Goal: Task Accomplishment & Management: Complete application form

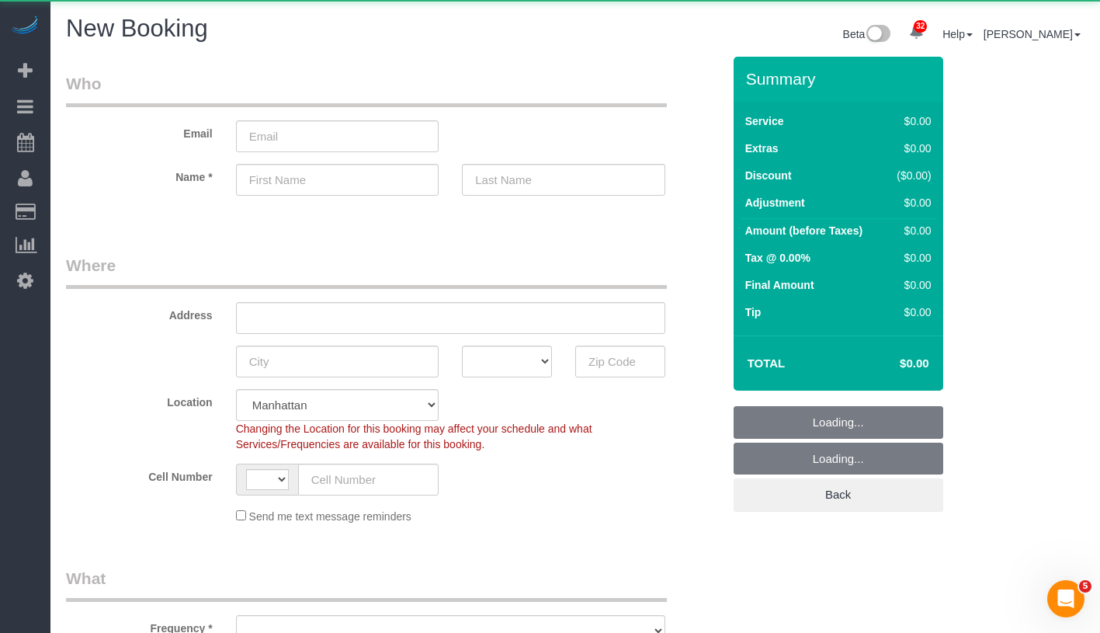
select select "string:US"
select select "object:1218"
select select "number:89"
select select "number:90"
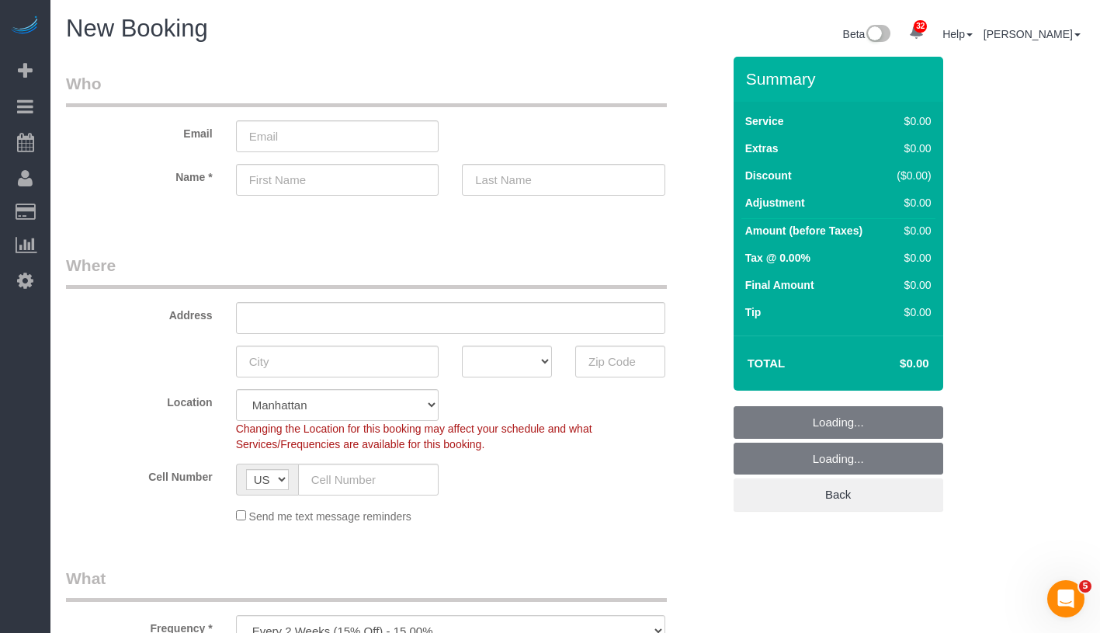
select select "object:1639"
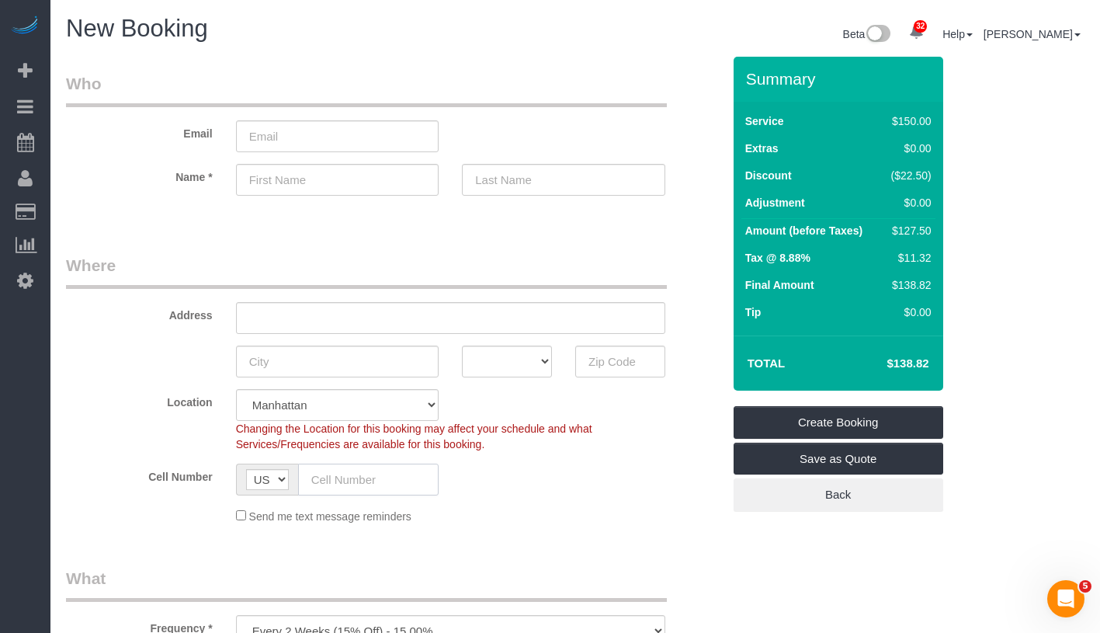
click at [359, 483] on input "text" at bounding box center [368, 480] width 141 height 32
paste input "(904) 305-3843"
type input "(904) 305-3843"
click at [347, 175] on input "text" at bounding box center [337, 180] width 203 height 32
paste input "Kayla Espinoza"
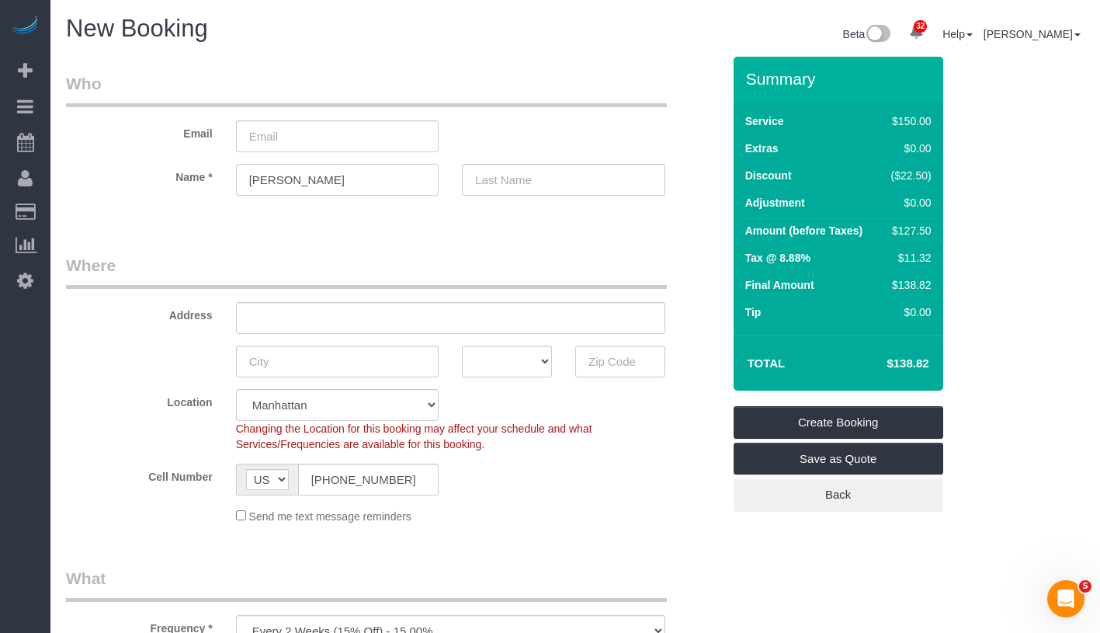
drag, startPoint x: 281, startPoint y: 181, endPoint x: 353, endPoint y: 181, distance: 71.4
click at [353, 181] on input "Kayla Espinoza" at bounding box center [337, 180] width 203 height 32
type input "Kayla"
click at [554, 183] on input "text" at bounding box center [563, 180] width 203 height 32
paste input "Espinoza"
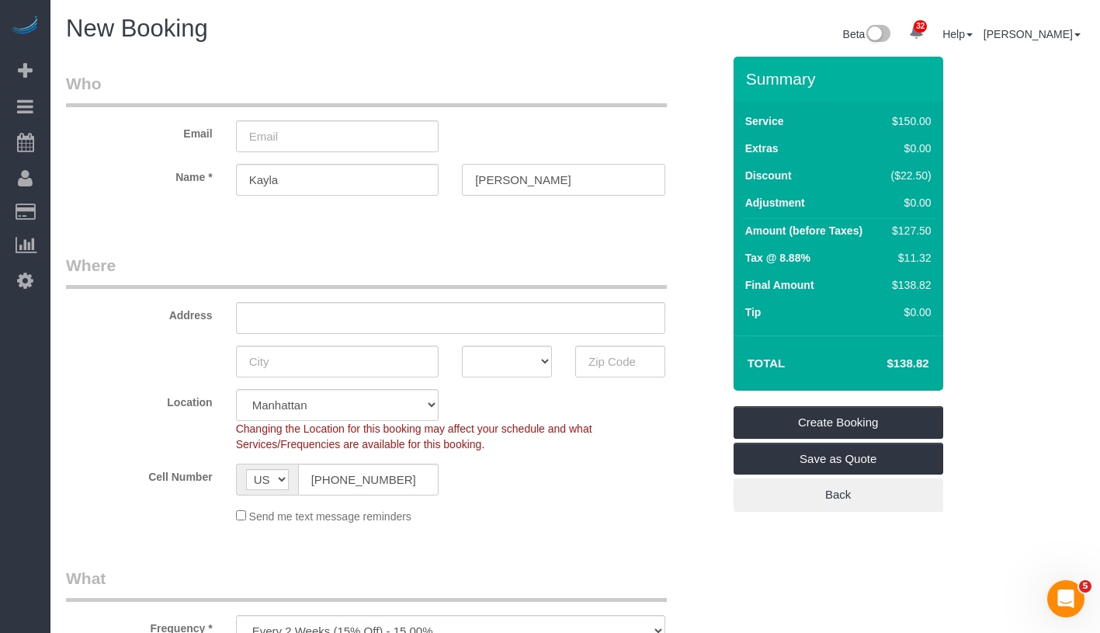
type input "Espinoza"
click at [319, 319] on input "text" at bounding box center [450, 318] width 429 height 32
paste input "1784 Broadway St. Brooklyn NY 11207"
drag, startPoint x: 353, startPoint y: 318, endPoint x: 395, endPoint y: 317, distance: 42.0
click at [395, 317] on input "1784 Broadway St. Brooklyn NY 11207" at bounding box center [450, 318] width 429 height 32
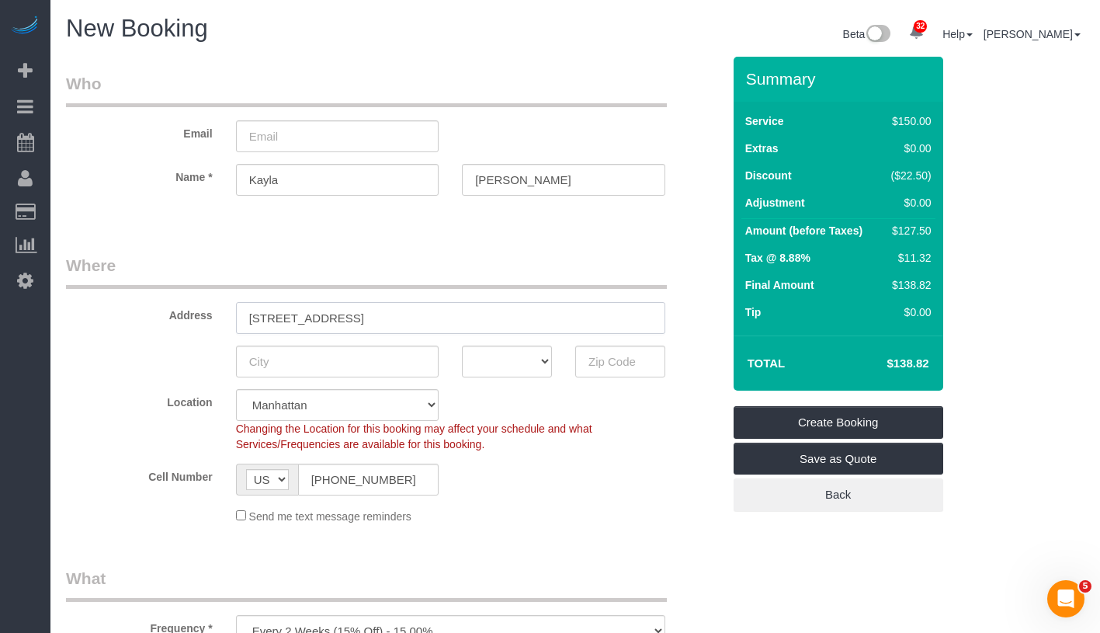
type input "1784 Broadway St. NY 11207"
click at [353, 398] on select "Manhattan Austin Boston Bronx Brooklyn Charlotte Denver New Jersey Portland Que…" at bounding box center [337, 405] width 203 height 32
click at [322, 365] on input "text" at bounding box center [337, 362] width 203 height 32
paste input "[GEOGRAPHIC_DATA]"
type input "[GEOGRAPHIC_DATA]"
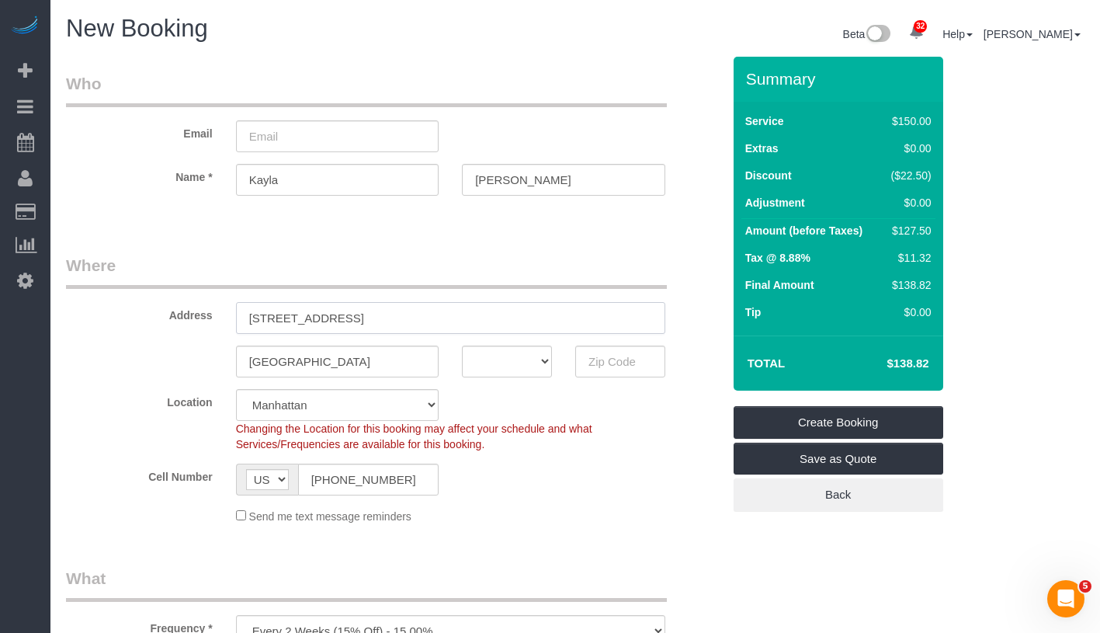
drag, startPoint x: 375, startPoint y: 321, endPoint x: 459, endPoint y: 319, distance: 83.9
click at [459, 319] on input "1784 Broadway St. NY 11207" at bounding box center [450, 318] width 429 height 32
type input "1784 Broadway St. NY"
click at [644, 367] on input "text" at bounding box center [620, 362] width 90 height 32
paste input "11207"
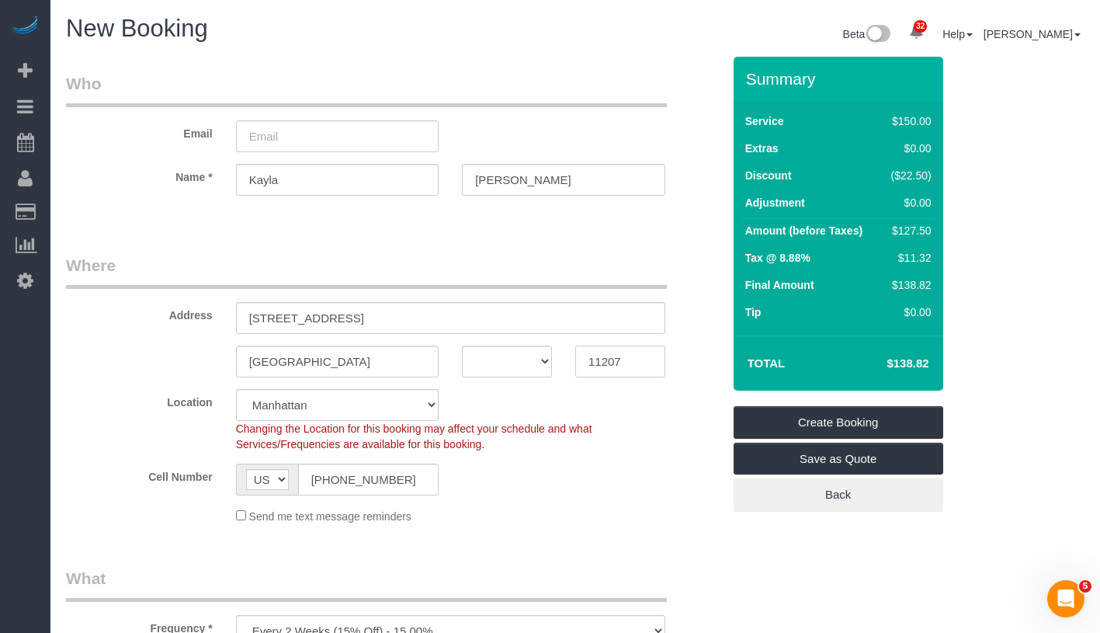
type input "11207"
click at [565, 370] on div "11207" at bounding box center [620, 362] width 113 height 32
click at [523, 367] on select "AK AL AR AZ CA CO CT DC DE FL GA HI IA ID IL IN KS KY LA MA MD ME MI MN MO MS M…" at bounding box center [507, 362] width 90 height 32
select select "NY"
click at [462, 346] on select "AK AL AR AZ CA CO CT DC DE FL GA HI IA ID IL IN KS KY LA MA MD ME MI MN MO MS M…" at bounding box center [507, 362] width 90 height 32
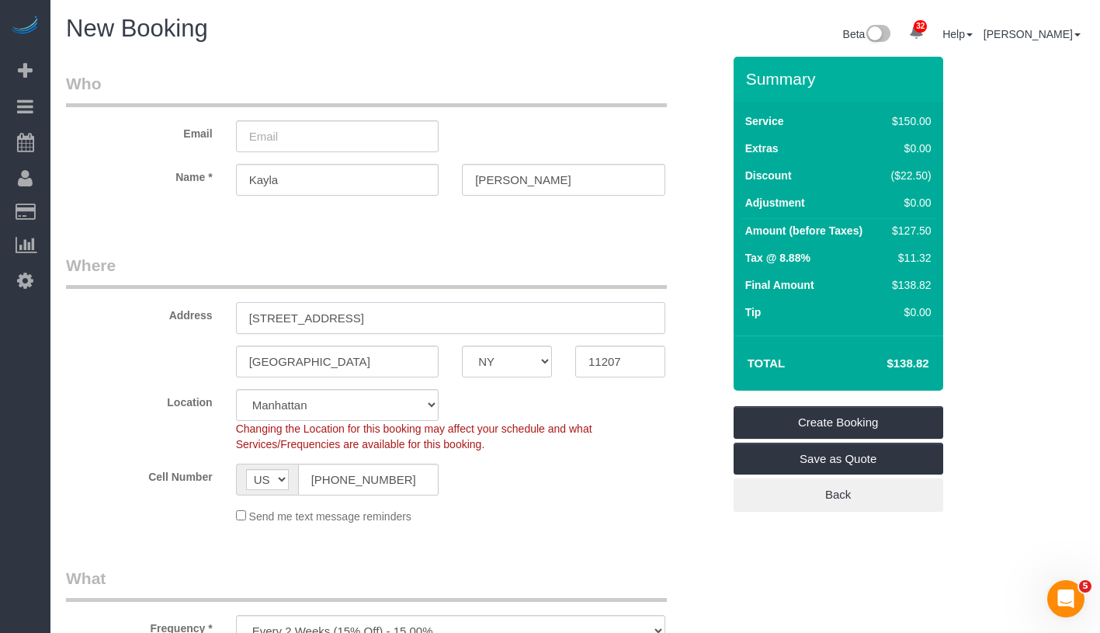
drag, startPoint x: 349, startPoint y: 320, endPoint x: 432, endPoint y: 318, distance: 82.3
click at [432, 318] on input "1784 Broadway St. NY" at bounding box center [450, 318] width 429 height 32
type input "1784 Broadway Street Apt."
click at [374, 402] on select "Manhattan Austin Boston Bronx Brooklyn Charlotte Denver New Jersey Portland Que…" at bounding box center [337, 405] width 203 height 32
select select "6"
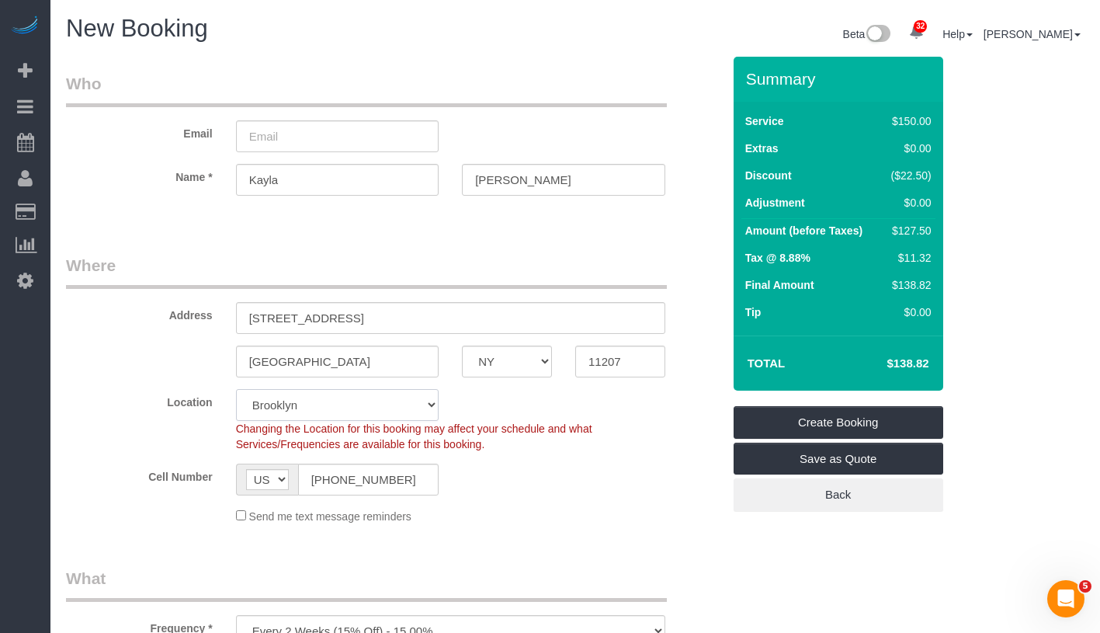
click at [236, 389] on select "Manhattan Austin Boston Bronx Brooklyn Charlotte Denver New Jersey Portland Que…" at bounding box center [337, 405] width 203 height 32
click at [522, 487] on div "Cell Number AF AL DZ AD AO AI AQ AG AR AM AW AU AT AZ BS BH BD BB BY BE BZ BJ B…" at bounding box center [393, 480] width 679 height 32
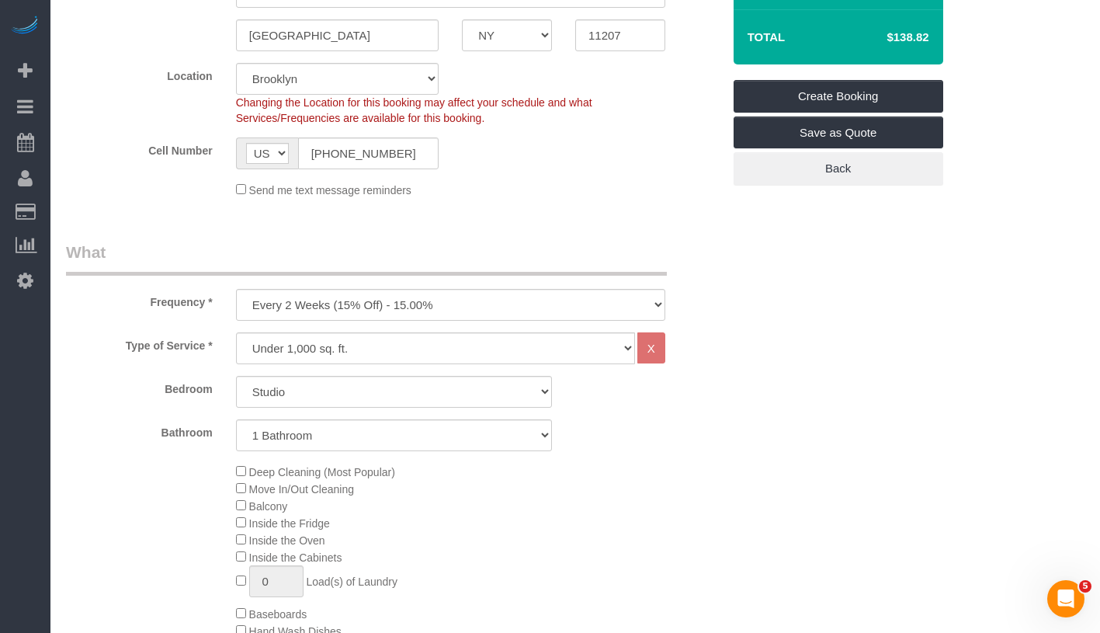
scroll to position [447, 0]
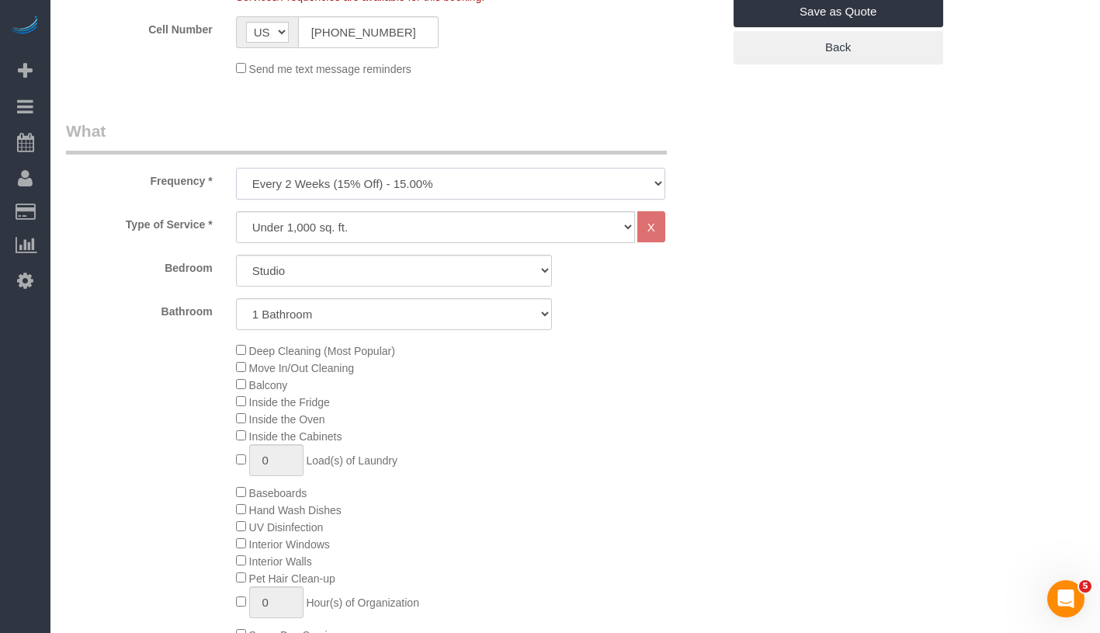
click at [486, 175] on select "One Time Weekly (20% Off) - 20.00% Every 2 Weeks (15% Off) - 15.00% Every 4 Wee…" at bounding box center [450, 184] width 429 height 32
select select "object:1650"
click at [236, 168] on select "One Time Weekly (20% Off) - 20.00% Every 2 Weeks (15% Off) - 15.00% Every 4 Wee…" at bounding box center [450, 184] width 429 height 32
click at [395, 234] on select "Under 1,000 sq. ft. 1,001 - 1,500 sq. ft. 1,500+ sq. ft. Custom Cleaning Office…" at bounding box center [435, 227] width 399 height 32
select select "212"
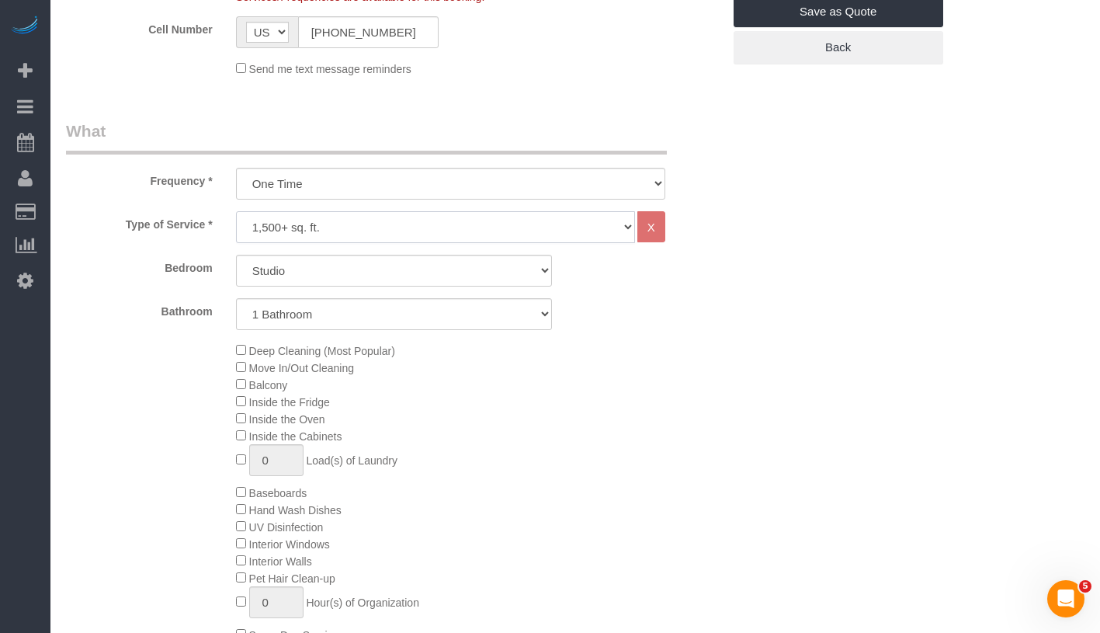
click at [236, 211] on select "Under 1,000 sq. ft. 1,001 - 1,500 sq. ft. 1,500+ sq. ft. Custom Cleaning Office…" at bounding box center [435, 227] width 399 height 32
select select "2"
select select "120"
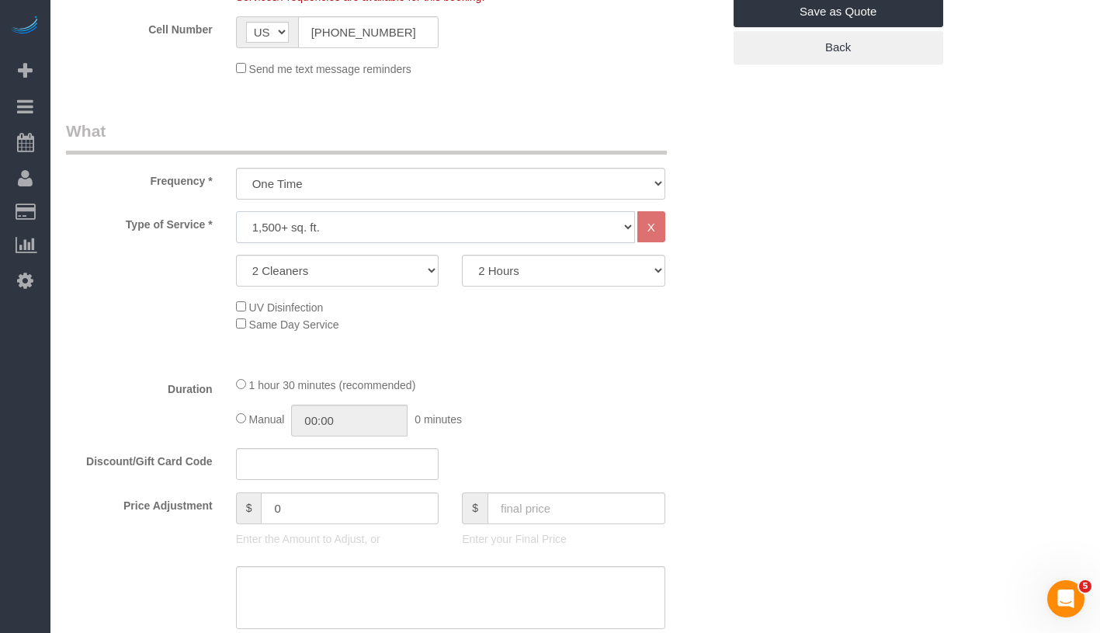
click at [411, 233] on select "Under 1,000 sq. ft. 1,001 - 1,500 sq. ft. 1,500+ sq. ft. Custom Cleaning Office…" at bounding box center [435, 227] width 399 height 32
select select "213"
click at [236, 211] on select "Under 1,000 sq. ft. 1,001 - 1,500 sq. ft. 1,500+ sq. ft. Custom Cleaning Office…" at bounding box center [435, 227] width 399 height 32
click at [382, 259] on select "1 Cleaner 2 Cleaners 3 Cleaners 4 Cleaners 5 Cleaners" at bounding box center [337, 271] width 203 height 32
select select "1"
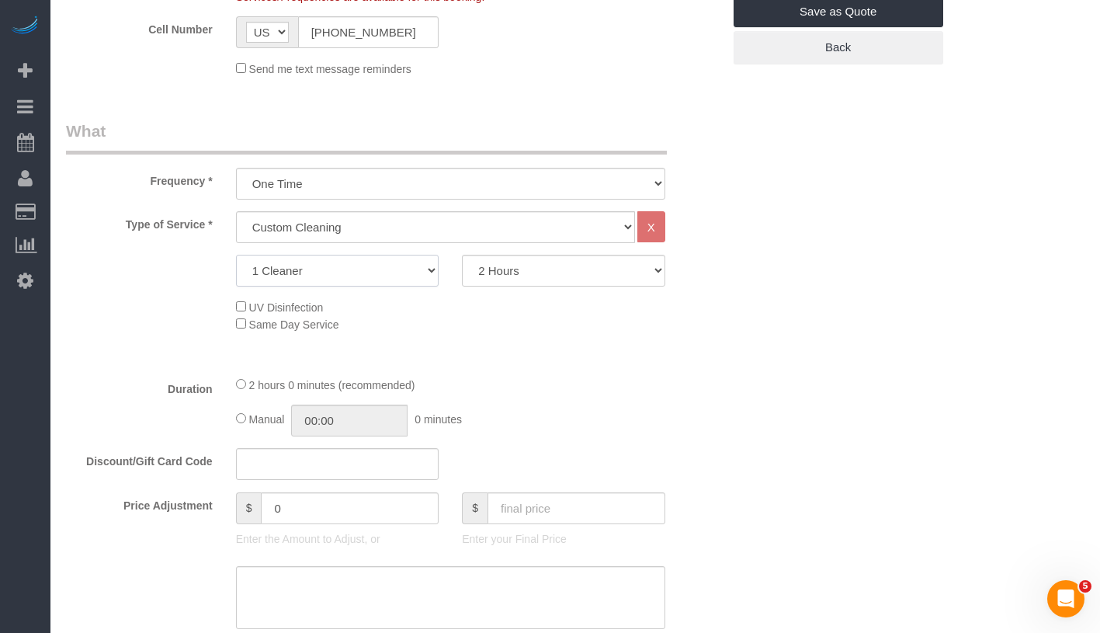
click at [236, 255] on select "1 Cleaner 2 Cleaners 3 Cleaners 4 Cleaners 5 Cleaners" at bounding box center [337, 271] width 203 height 32
type input "02:00"
click at [239, 391] on div "2 hours 0 minutes (recommended)" at bounding box center [450, 384] width 429 height 17
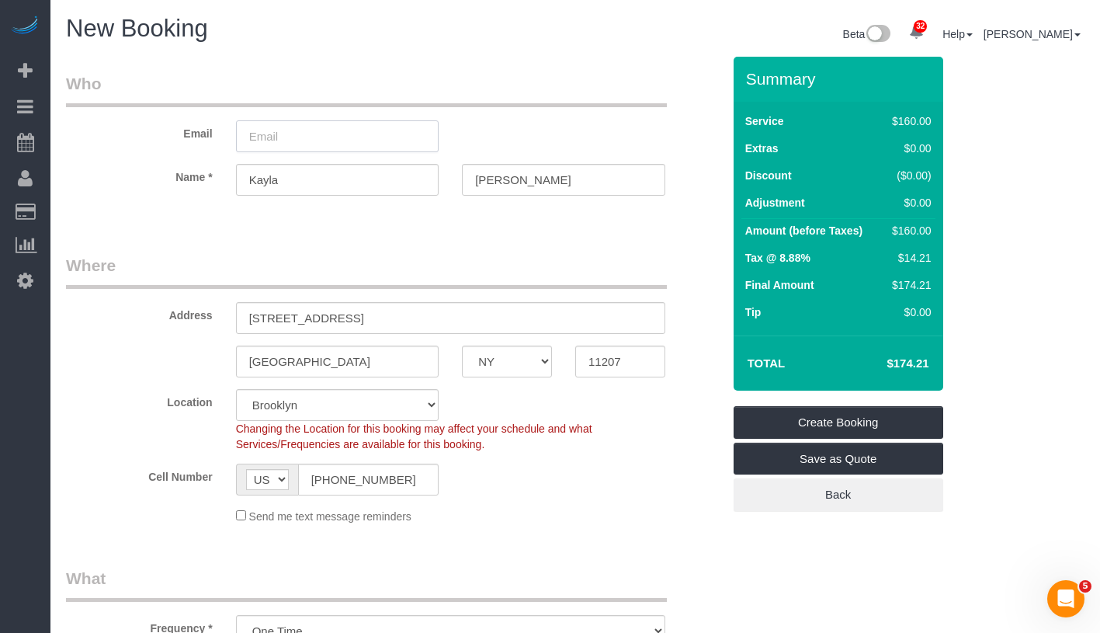
click at [376, 137] on input "email" at bounding box center [337, 136] width 203 height 32
paste input "khailaespinoza@yahoo.com"
drag, startPoint x: 280, startPoint y: 134, endPoint x: 243, endPoint y: 131, distance: 36.6
click at [243, 131] on input "khailaespinoza@yahoo.com" at bounding box center [337, 136] width 203 height 32
type input "khailaespinoza@yahoo.com"
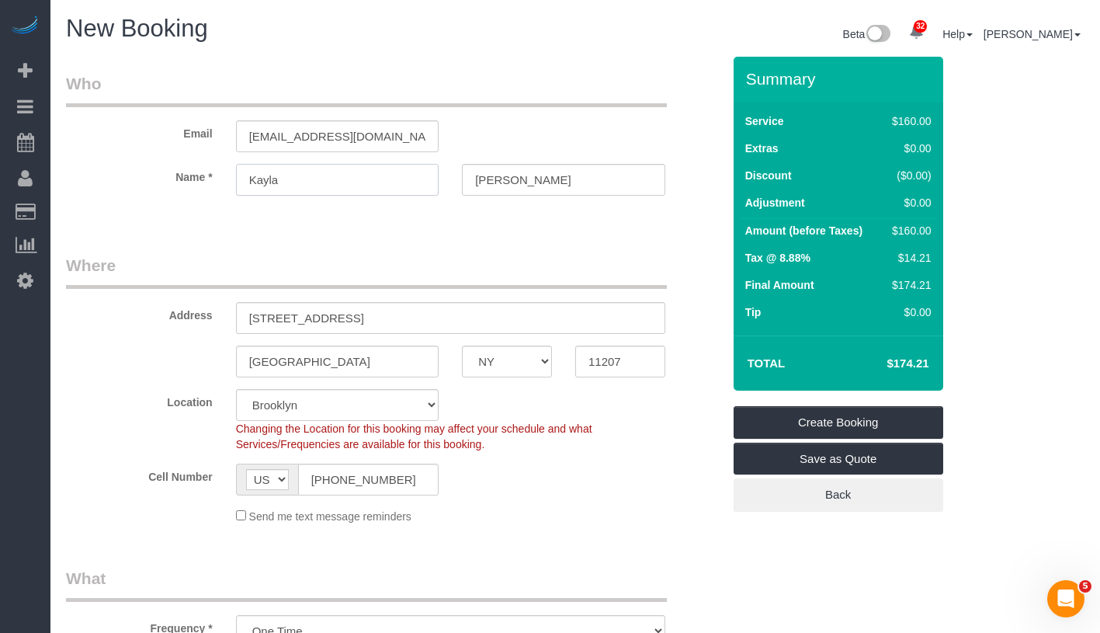
drag, startPoint x: 300, startPoint y: 177, endPoint x: 231, endPoint y: 178, distance: 69.1
click at [231, 179] on div "Kayla" at bounding box center [337, 180] width 227 height 32
paste input "khaila"
click at [256, 175] on input "khaila" at bounding box center [337, 180] width 203 height 32
type input "Khaila"
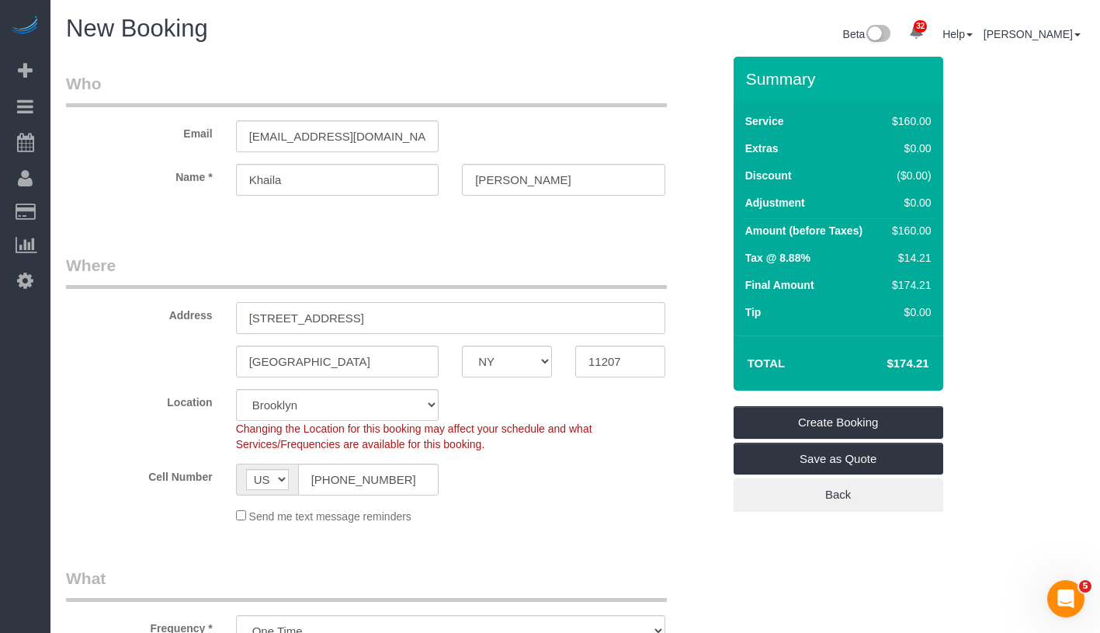
click at [467, 321] on input "1784 Broadway Street Apt." at bounding box center [450, 318] width 429 height 32
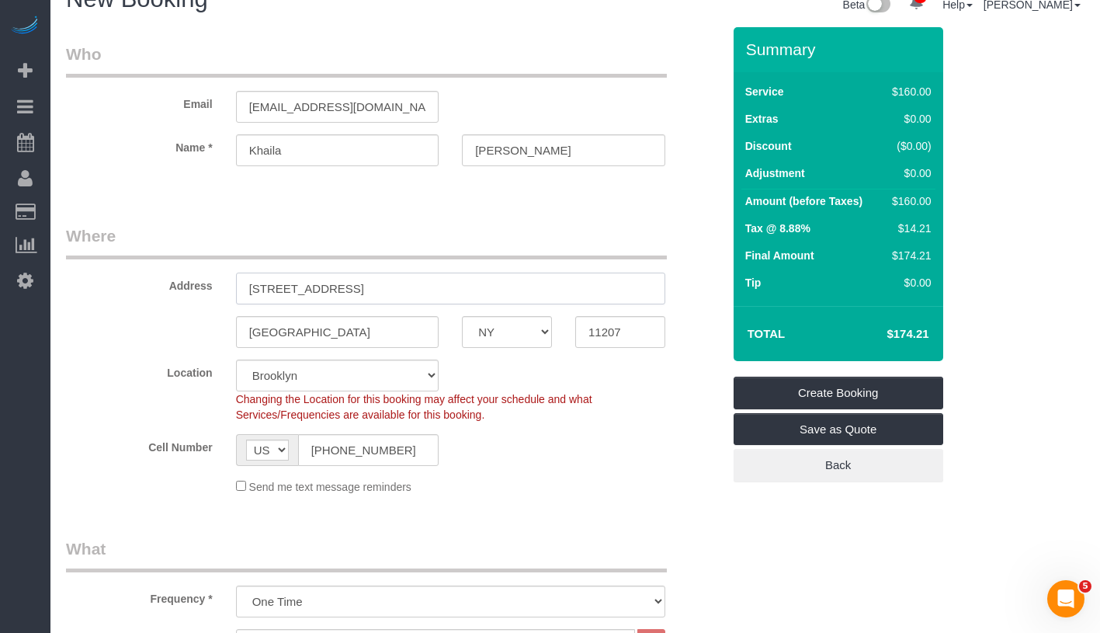
scroll to position [356, 0]
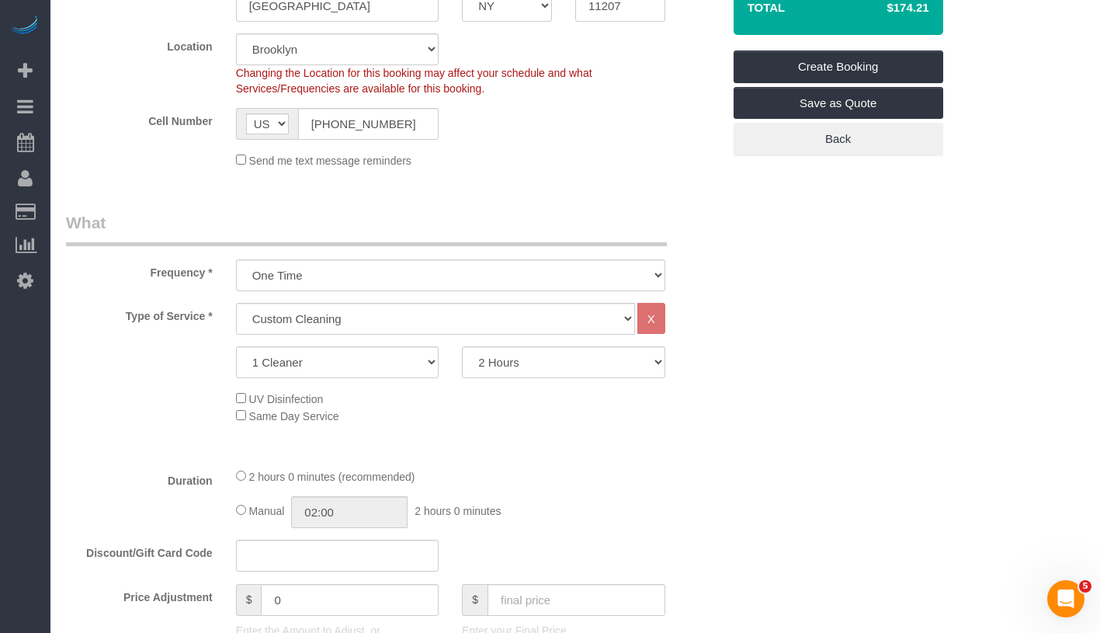
type input "1784 Broadway Street Apt."
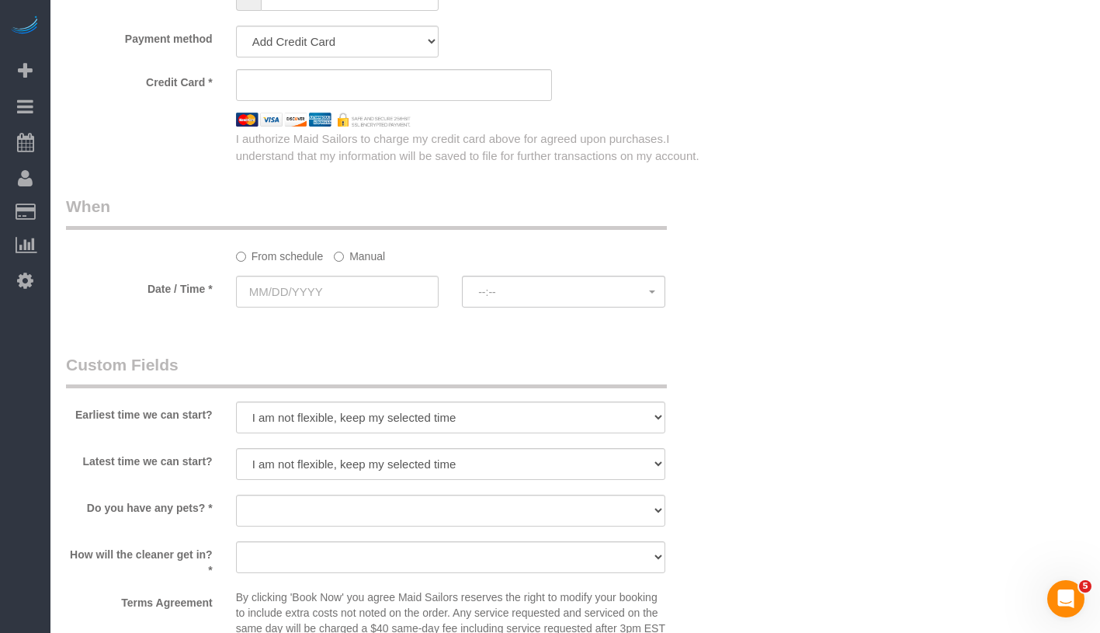
scroll to position [1187, 0]
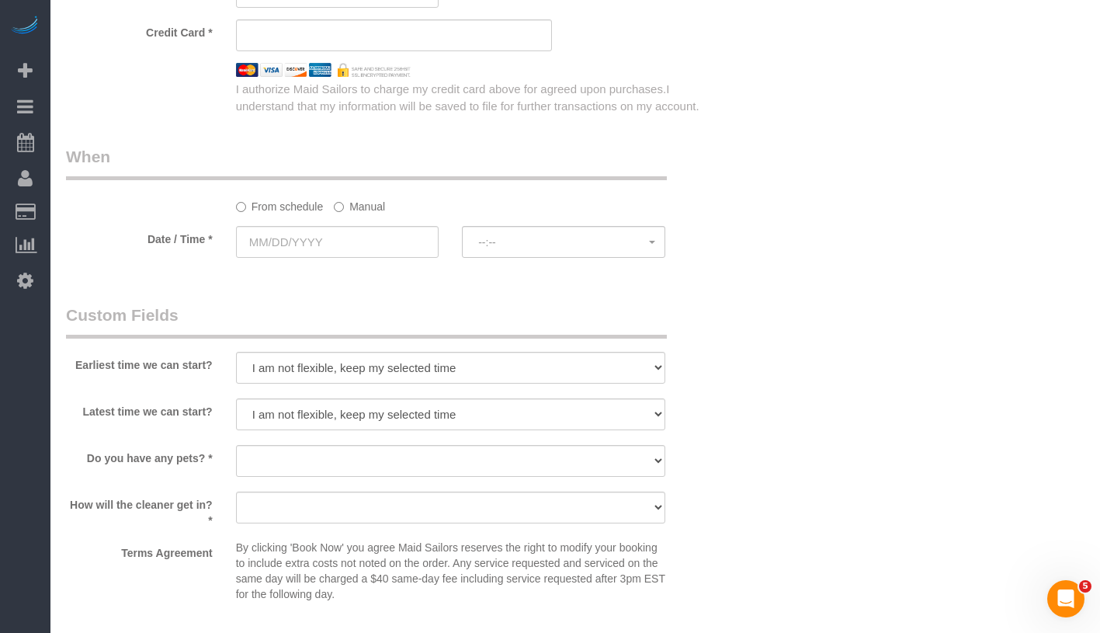
click at [362, 203] on label "Manual" at bounding box center [359, 203] width 51 height 21
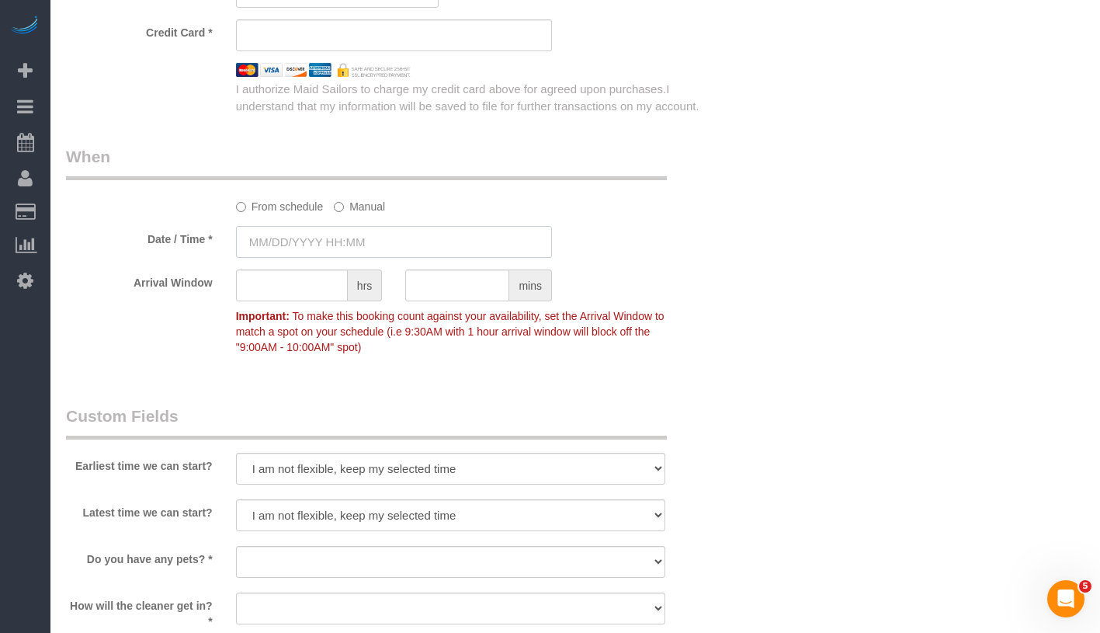
click at [384, 238] on input "text" at bounding box center [394, 242] width 316 height 32
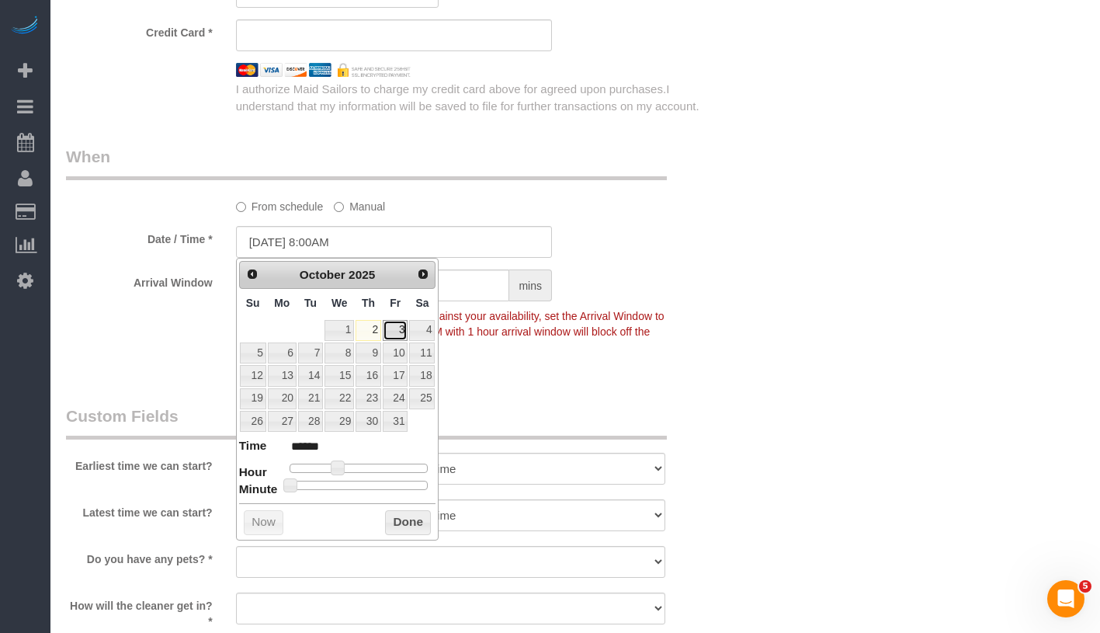
click at [391, 328] on link "3" at bounding box center [395, 330] width 25 height 21
click at [394, 524] on button "Done" at bounding box center [408, 522] width 46 height 25
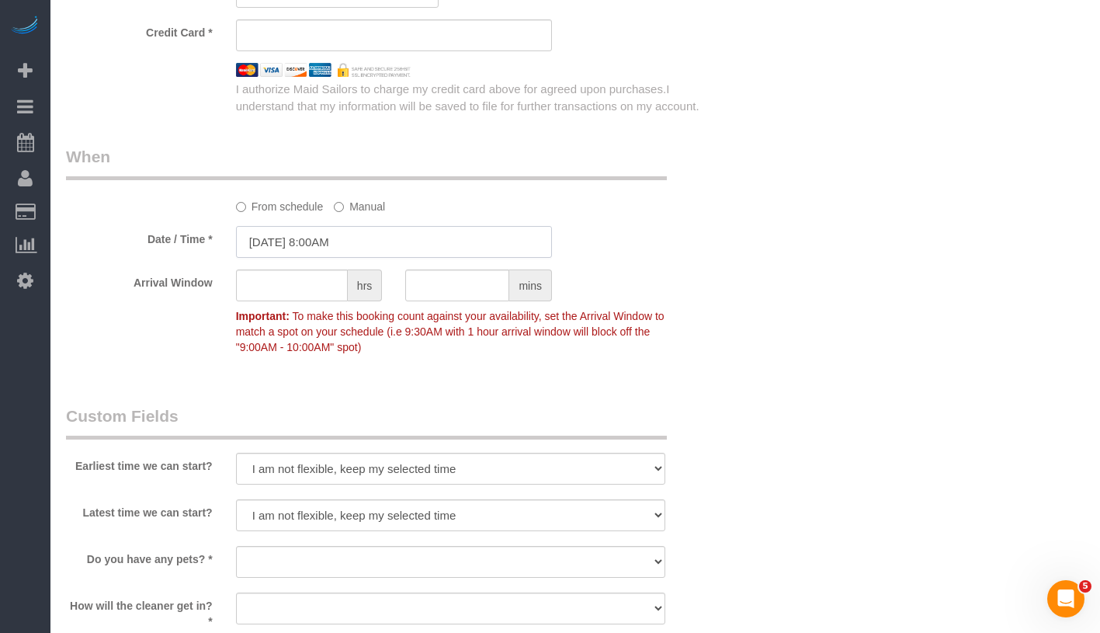
click at [373, 240] on input "10/03/2025 8:00AM" at bounding box center [394, 242] width 316 height 32
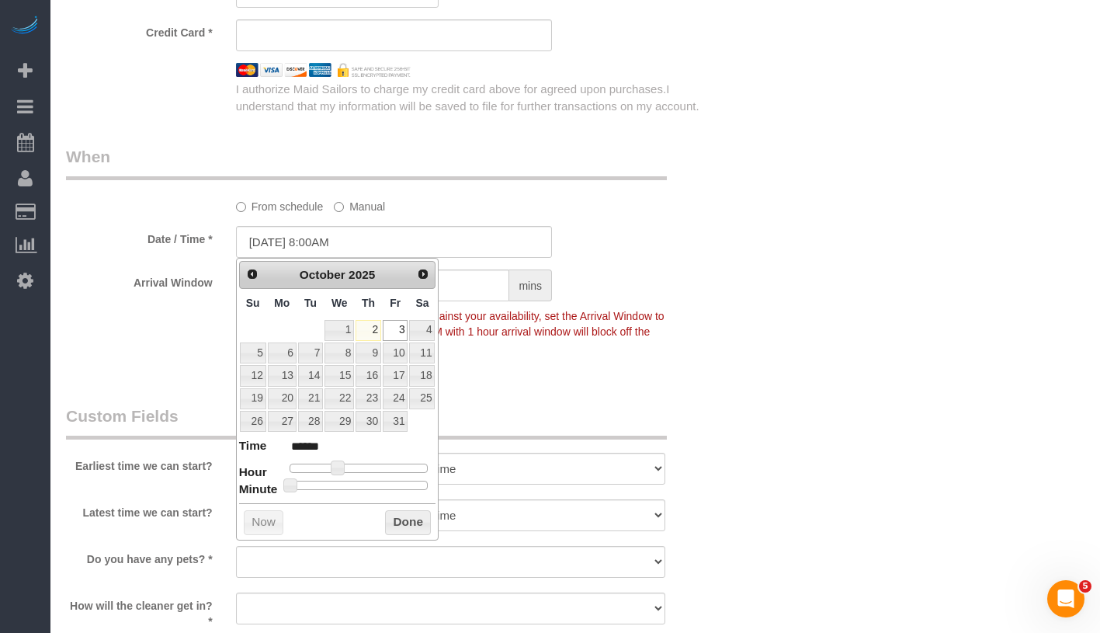
drag, startPoint x: 342, startPoint y: 460, endPoint x: 332, endPoint y: 467, distance: 12.9
click at [353, 463] on dl "Time ****** Hour Minute Second Millisecond Microsecond Time Zone ***** ***** **…" at bounding box center [337, 464] width 197 height 54
type input "10/03/2025 6:00AM"
type input "******"
click at [325, 467] on div at bounding box center [359, 468] width 139 height 9
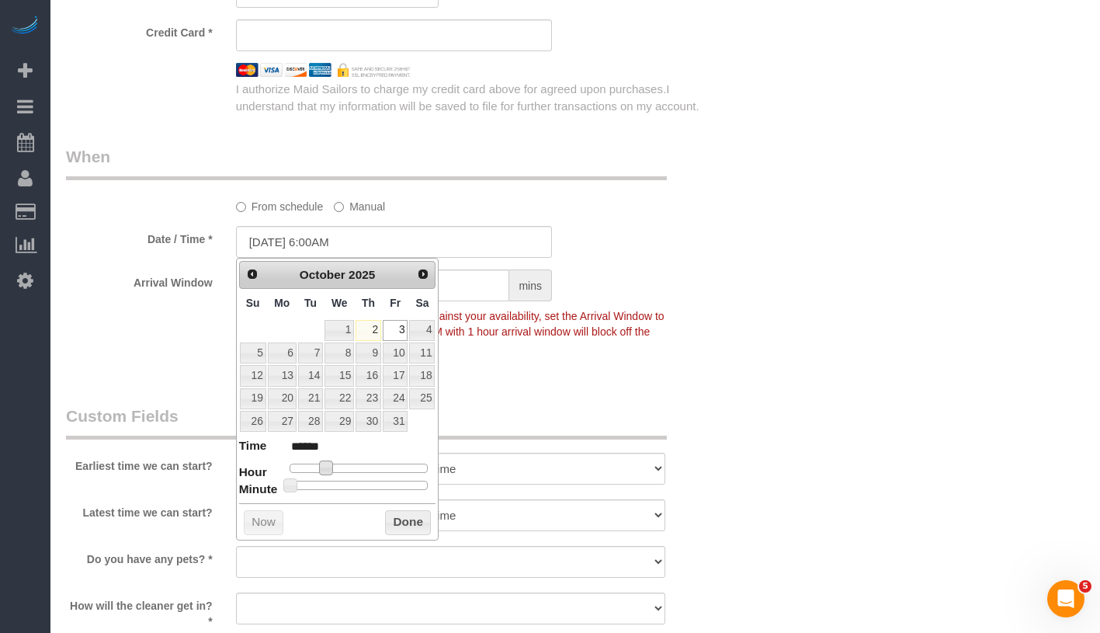
click at [331, 467] on span at bounding box center [326, 467] width 14 height 14
type input "10/03/2025 7:00AM"
type input "******"
type input "10/03/2025 8:00AM"
type input "******"
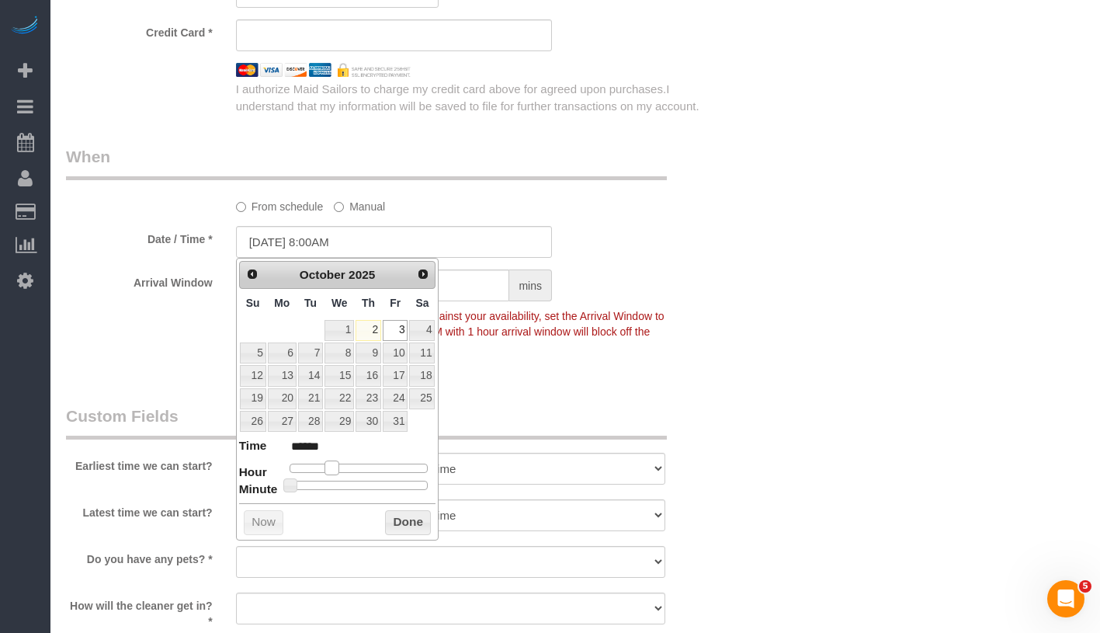
type input "10/03/2025 9:00AM"
type input "******"
type input "10/03/2025 10:00AM"
type input "*******"
type input "10/03/2025 11:00AM"
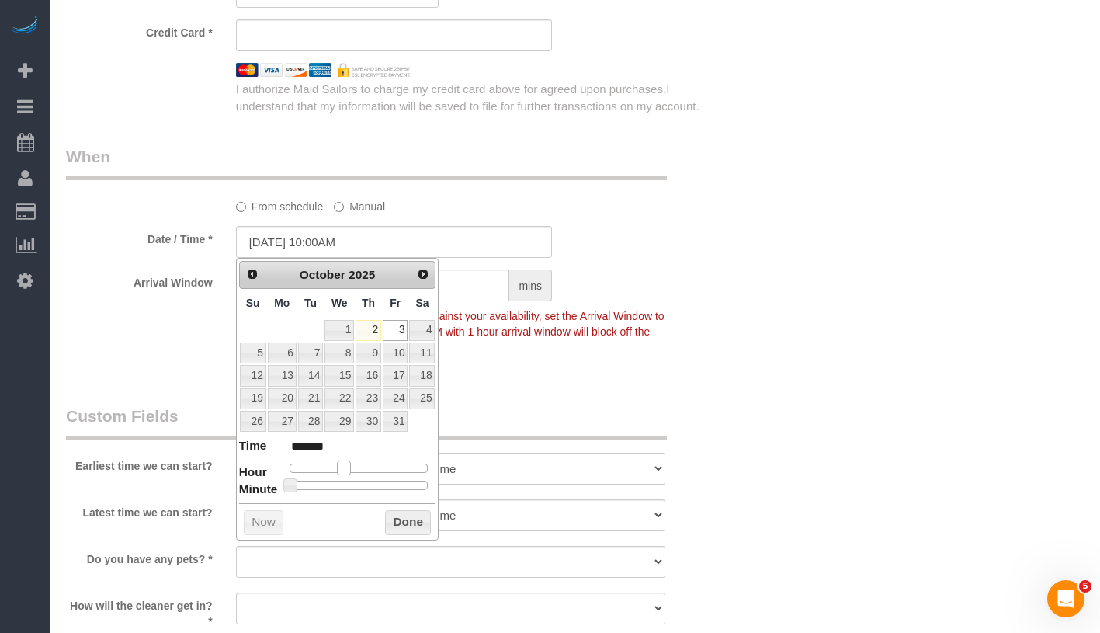
type input "*******"
type input "10/03/2025 12:00PM"
type input "*******"
type input "10/03/2025 1:00PM"
type input "******"
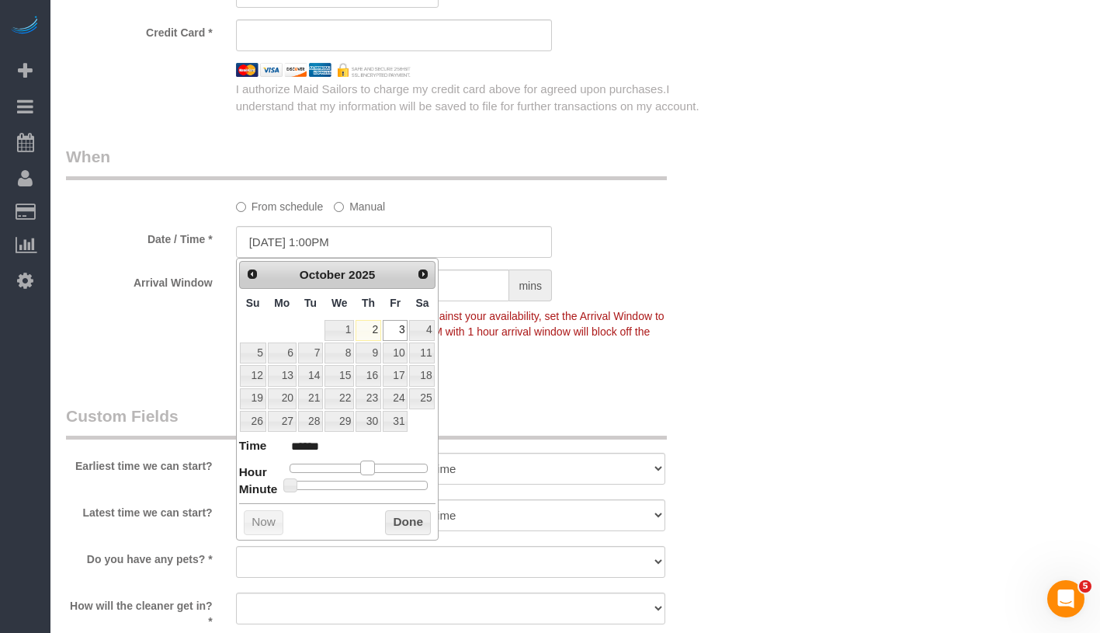
type input "10/03/2025 2:00PM"
type input "******"
type input "10/03/2025 3:00PM"
type input "******"
drag, startPoint x: 328, startPoint y: 467, endPoint x: 383, endPoint y: 469, distance: 54.4
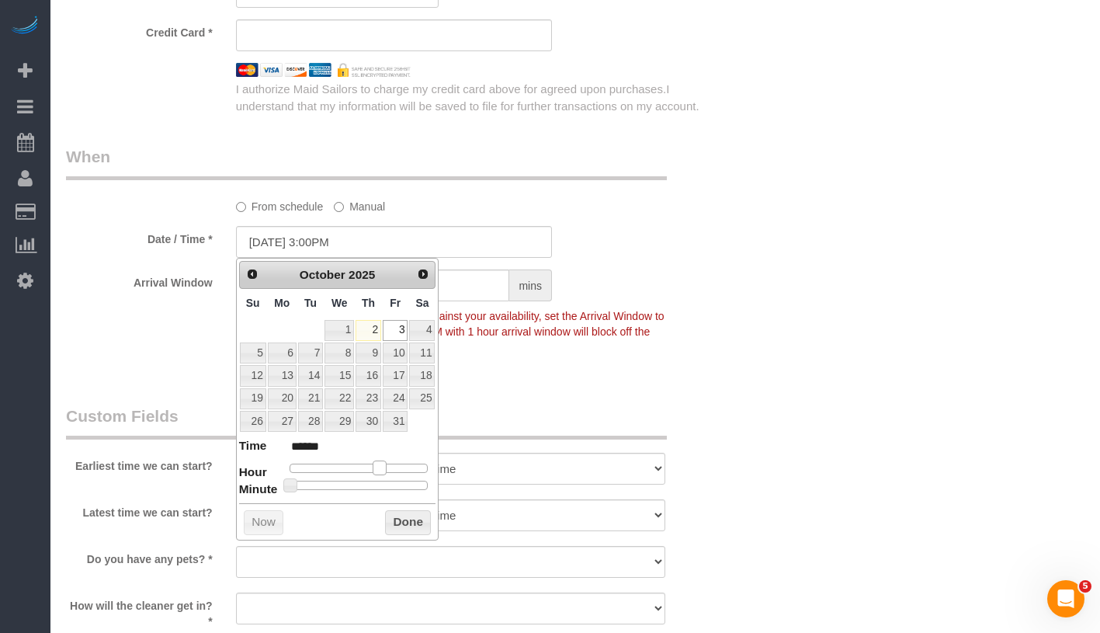
click at [383, 469] on span at bounding box center [380, 467] width 14 height 14
click at [414, 519] on button "Done" at bounding box center [408, 522] width 46 height 25
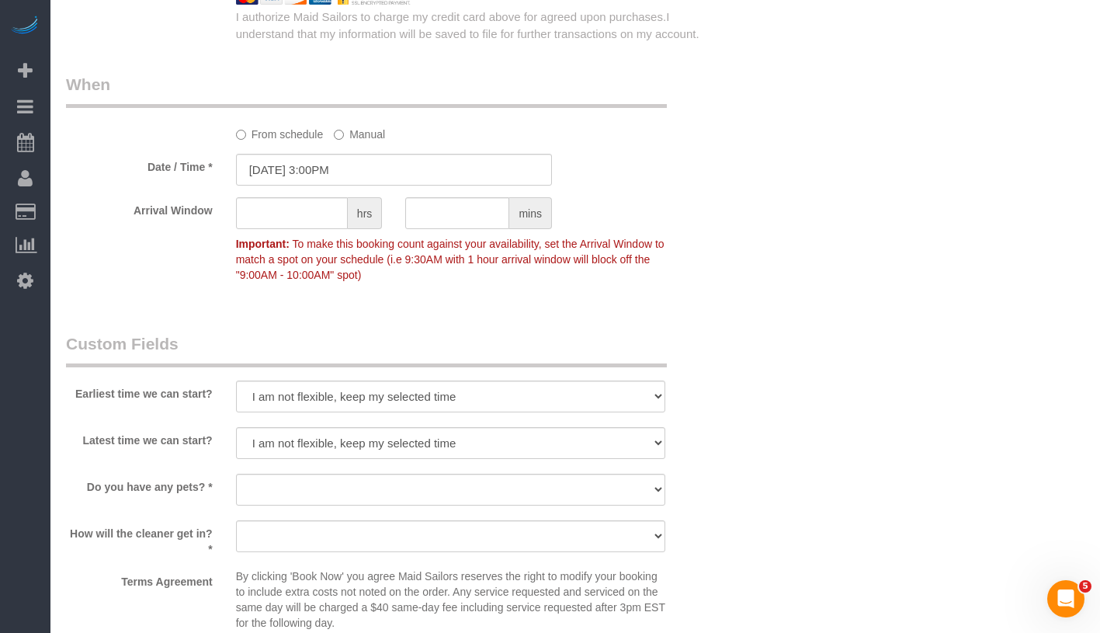
scroll to position [1336, 0]
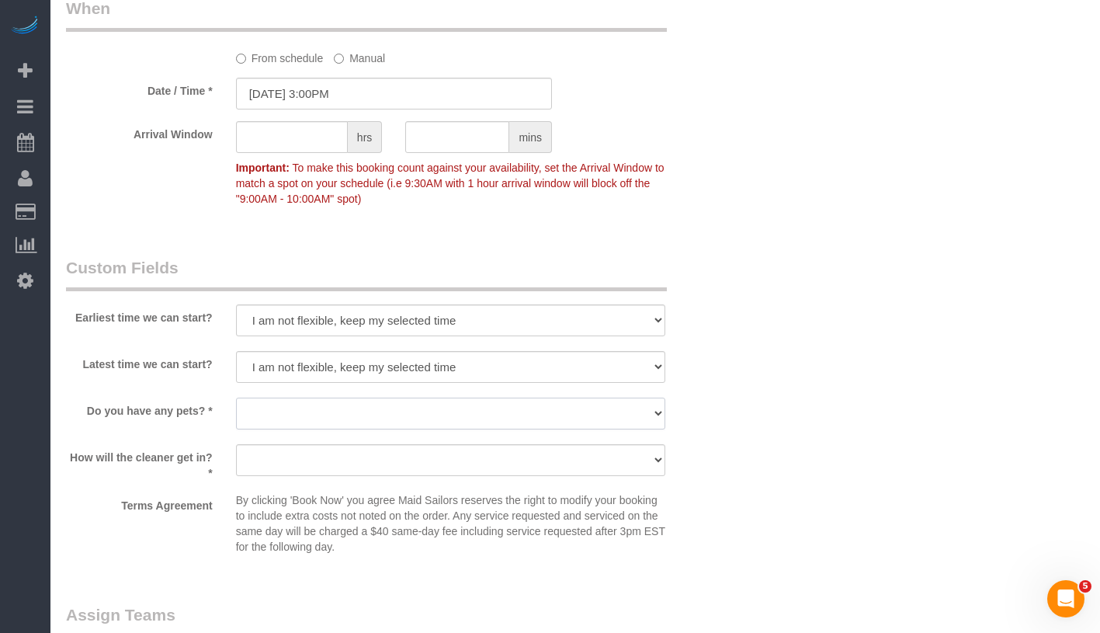
click at [390, 415] on select "Dog Cat None" at bounding box center [450, 414] width 429 height 32
select select "number:15"
click at [236, 398] on select "Dog Cat None" at bounding box center [450, 414] width 429 height 32
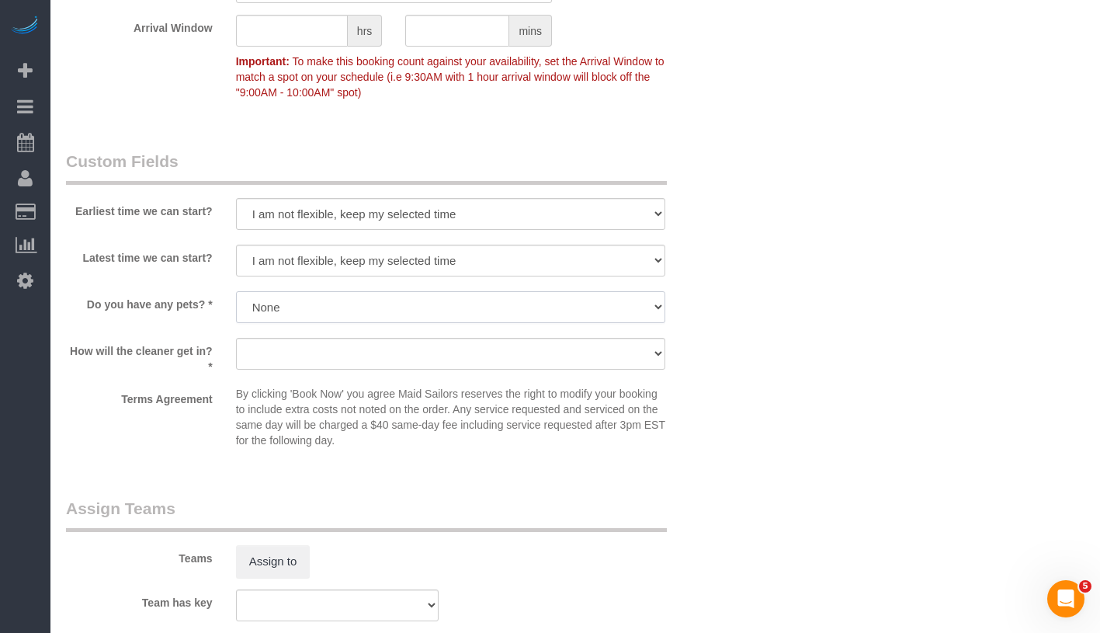
scroll to position [1768, 0]
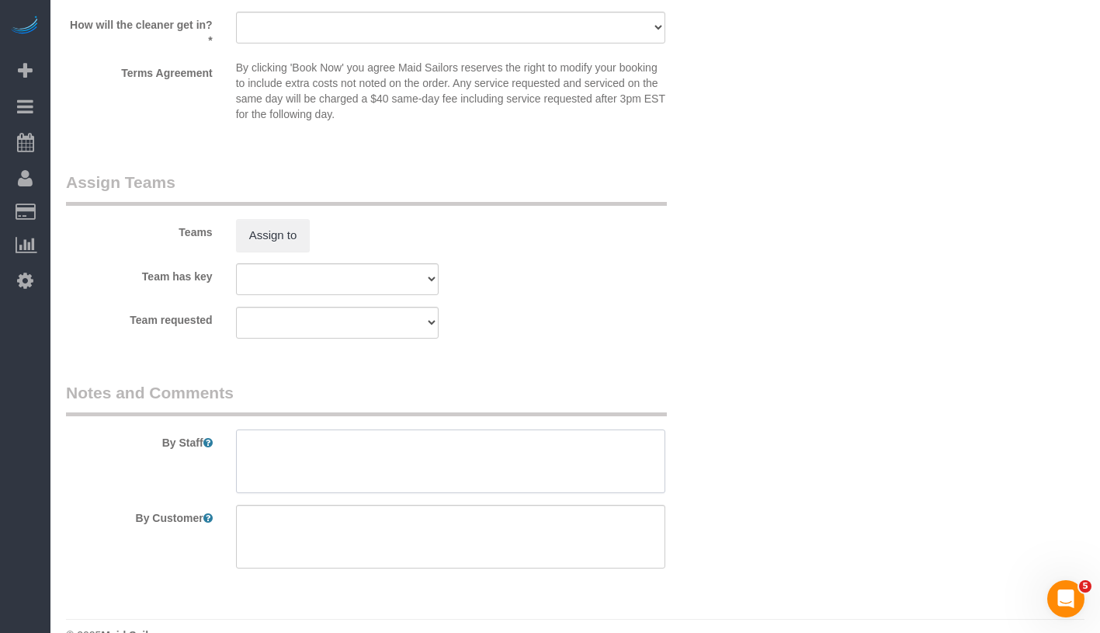
click at [481, 460] on textarea at bounding box center [450, 461] width 429 height 64
click at [486, 542] on textarea at bounding box center [450, 537] width 429 height 64
paste textarea "common areas and 2 baths only, no inside appliances and cabinets"
click at [244, 521] on textarea at bounding box center [450, 537] width 429 height 64
click at [423, 536] on textarea at bounding box center [450, 537] width 429 height 64
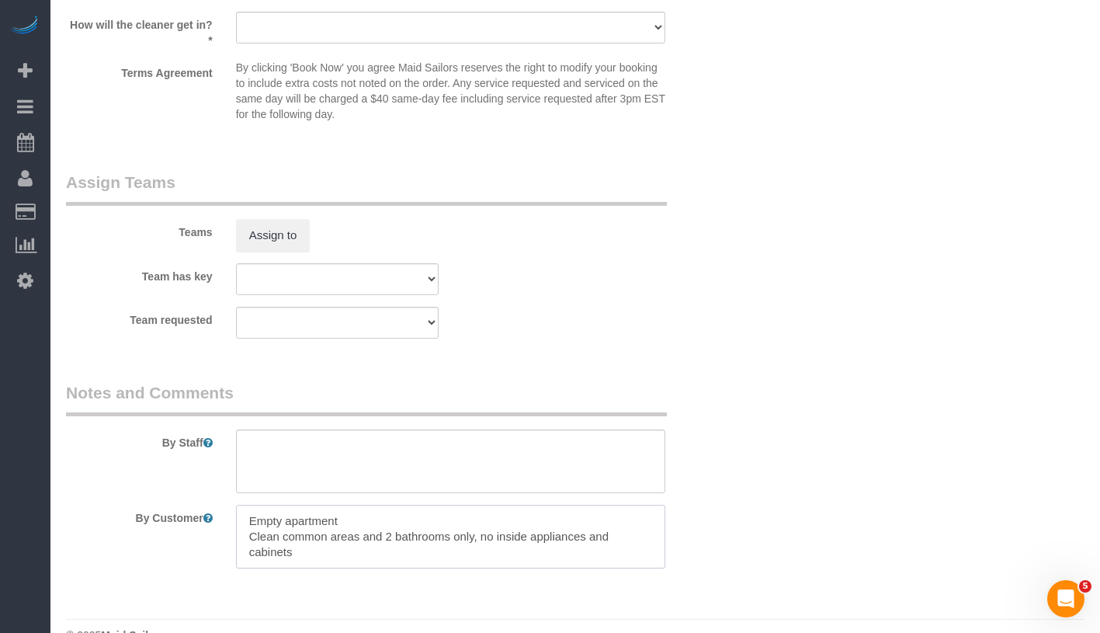
click at [499, 535] on textarea at bounding box center [450, 537] width 429 height 64
click at [484, 536] on textarea at bounding box center [450, 537] width 429 height 64
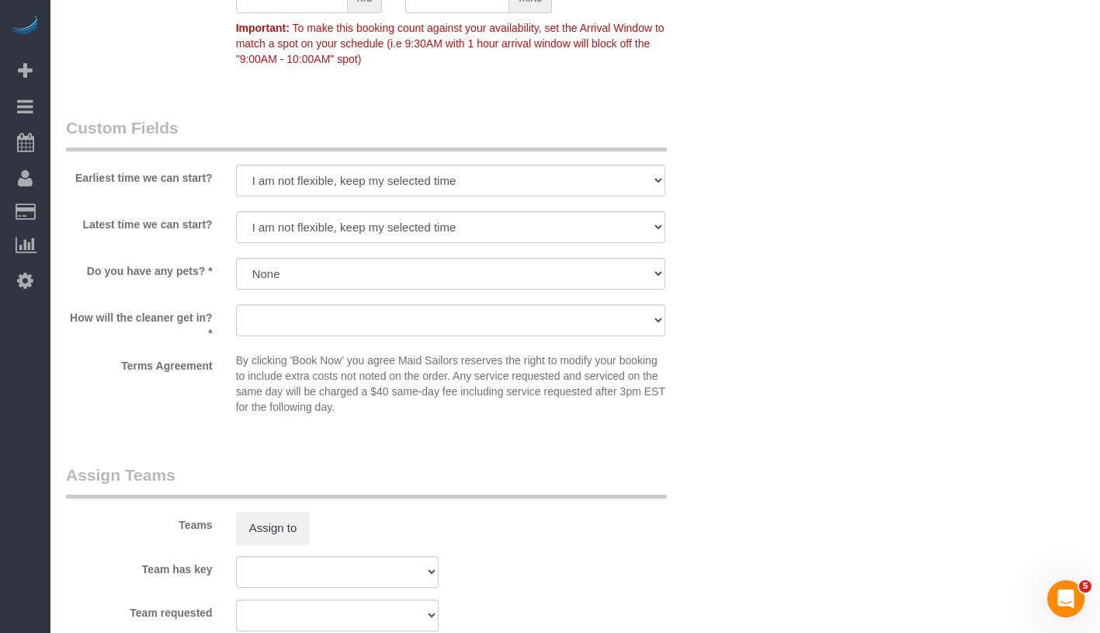
scroll to position [1252, 0]
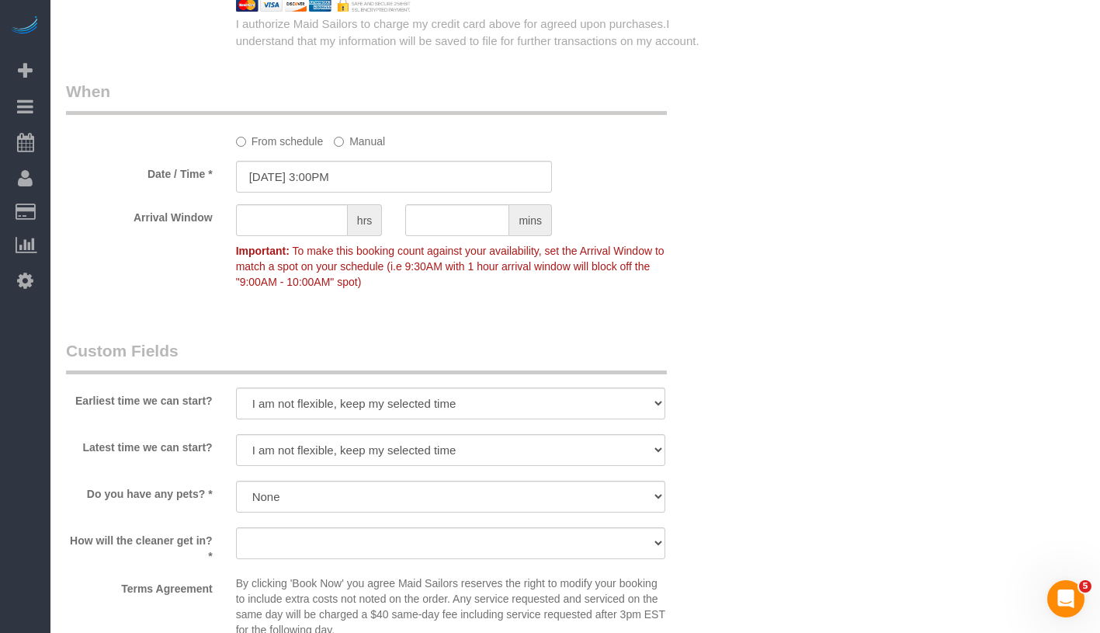
type textarea "Empty apartment Clean common areas and 2 bathrooms only No bedrooms, inside app…"
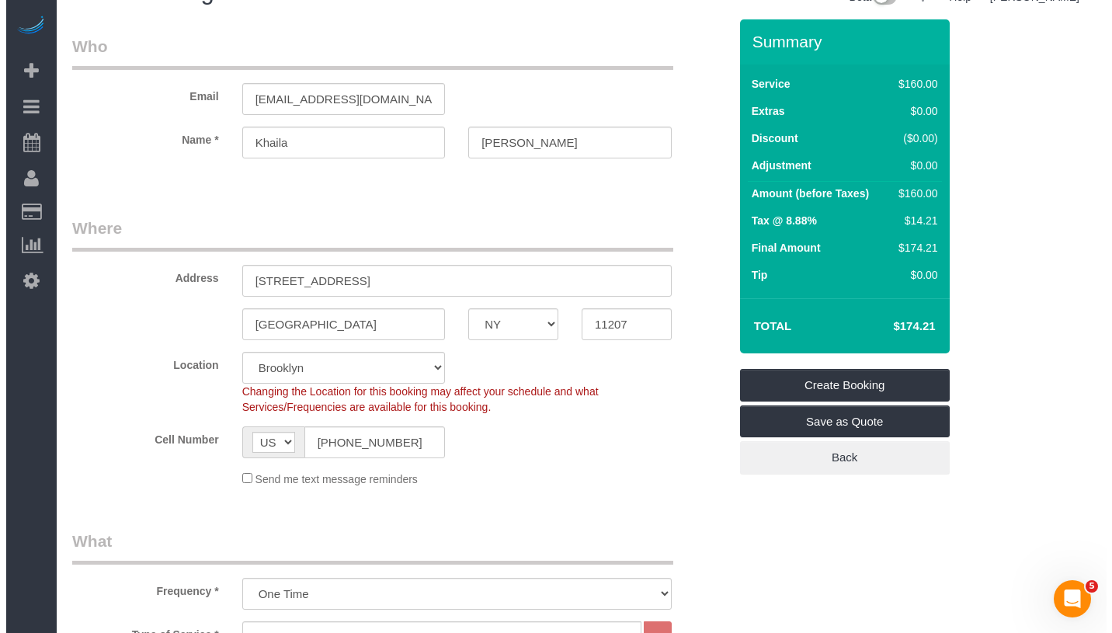
scroll to position [0, 0]
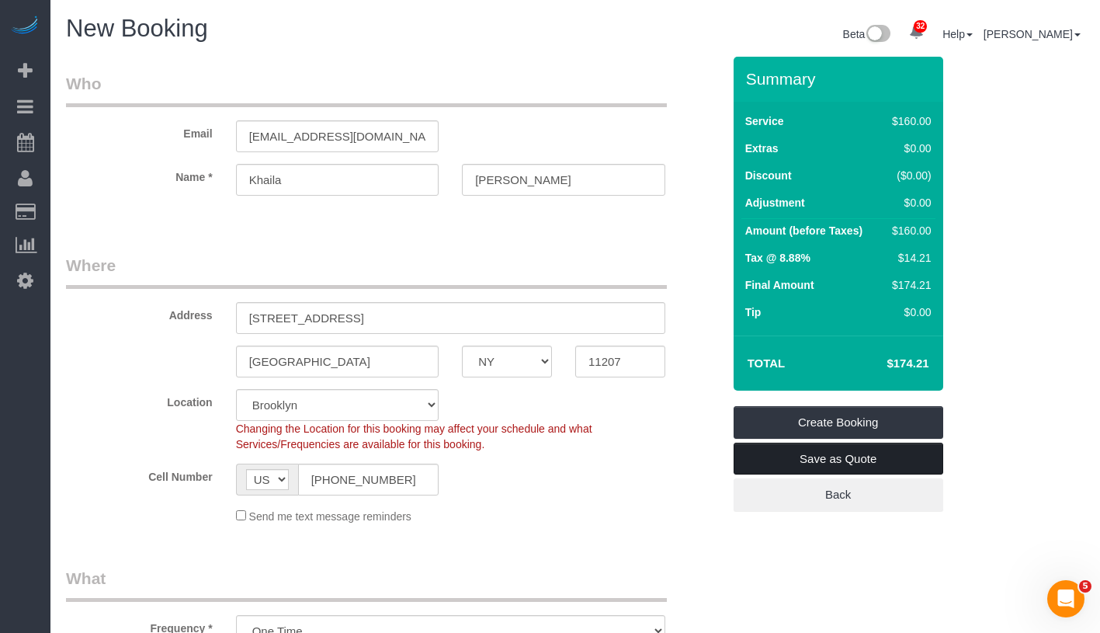
click at [919, 459] on link "Save as Quote" at bounding box center [839, 459] width 210 height 33
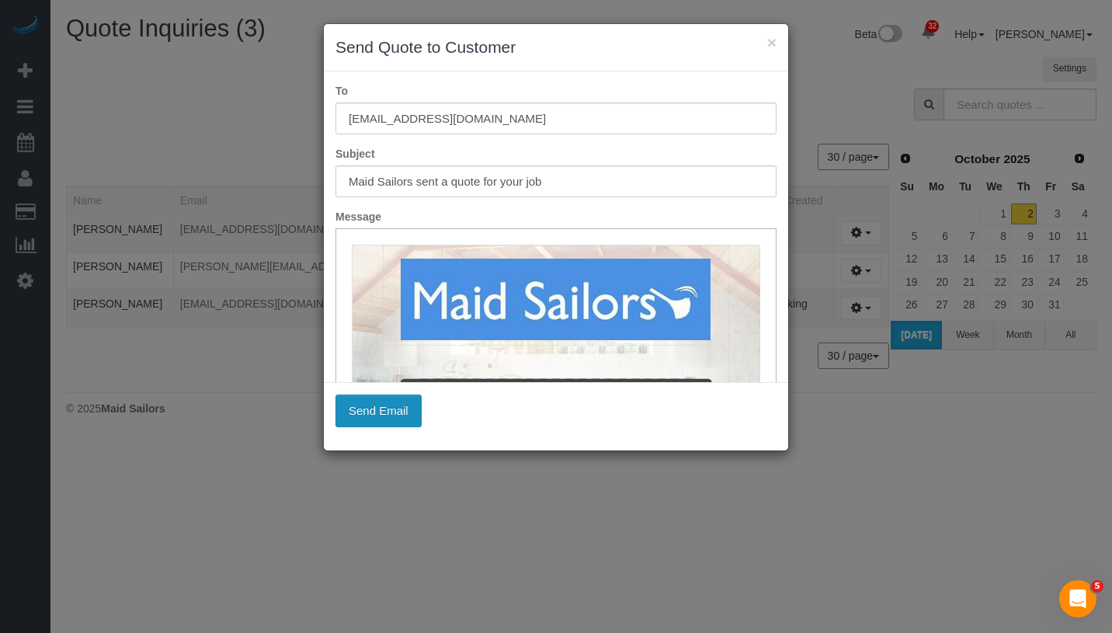
click at [394, 414] on button "Send Email" at bounding box center [378, 410] width 86 height 33
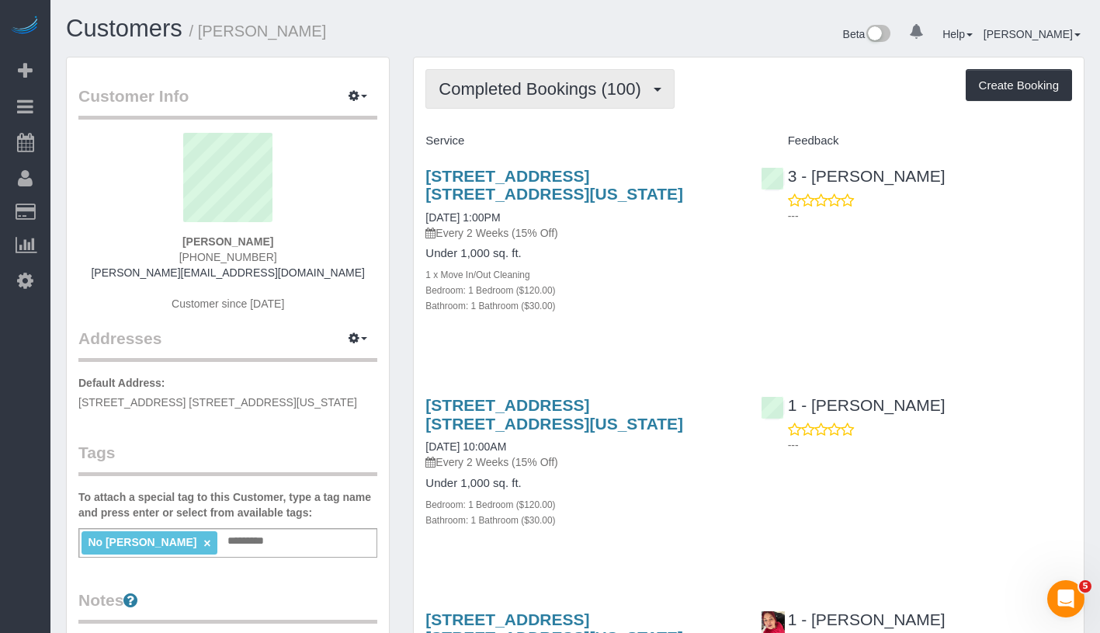
click at [563, 106] on button "Completed Bookings (100)" at bounding box center [550, 89] width 249 height 40
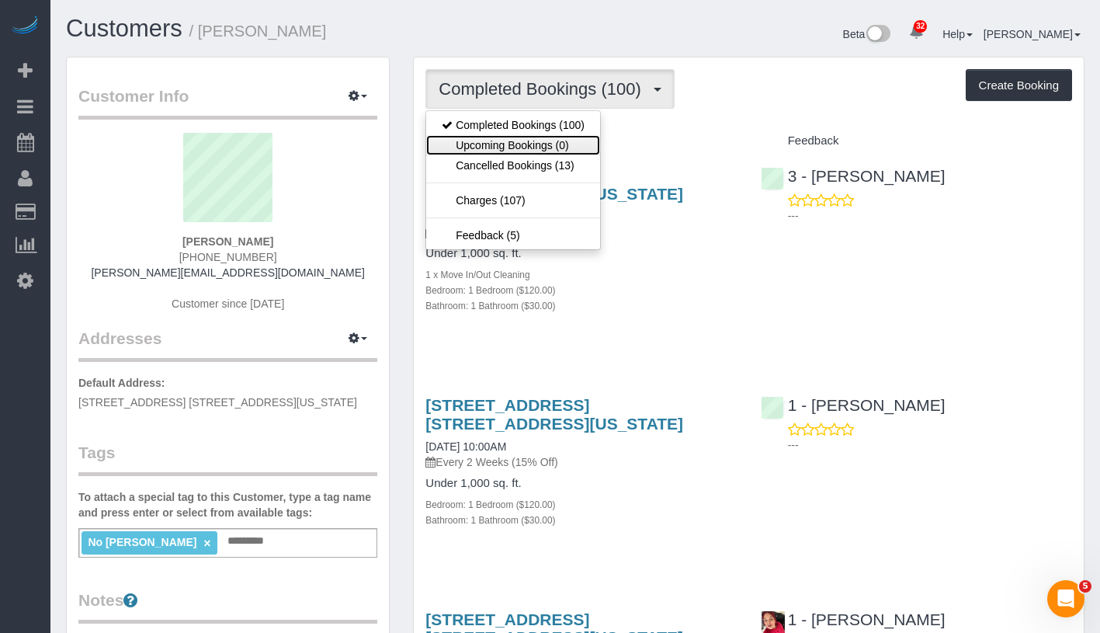
click at [546, 152] on link "Upcoming Bookings (0)" at bounding box center [513, 145] width 174 height 20
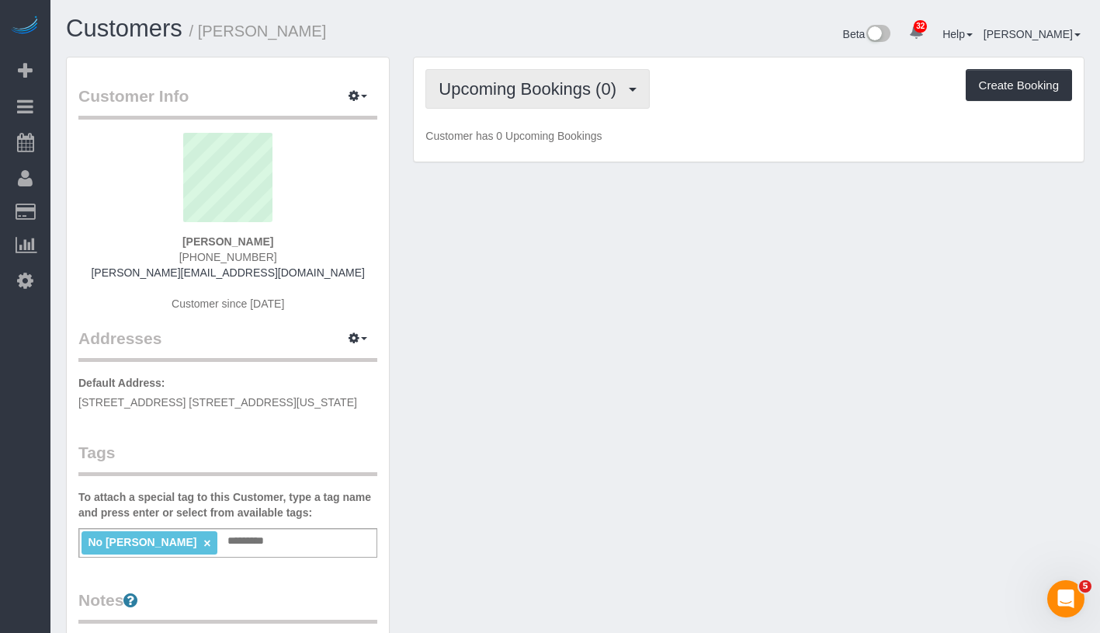
click at [537, 85] on span "Upcoming Bookings (0)" at bounding box center [532, 88] width 186 height 19
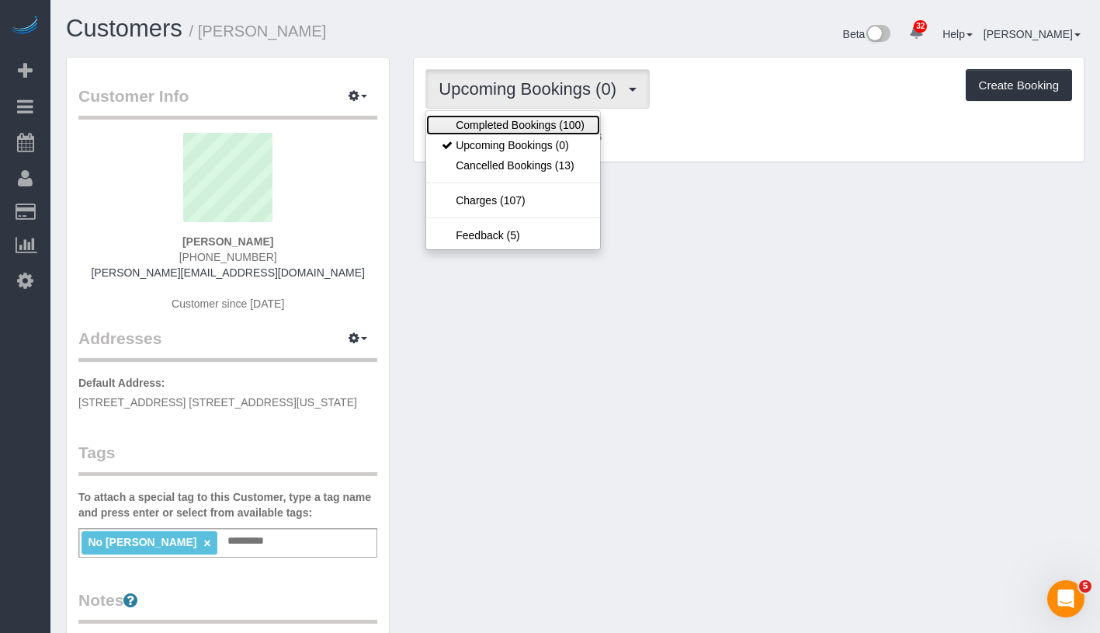
click at [510, 123] on link "Completed Bookings (100)" at bounding box center [513, 125] width 174 height 20
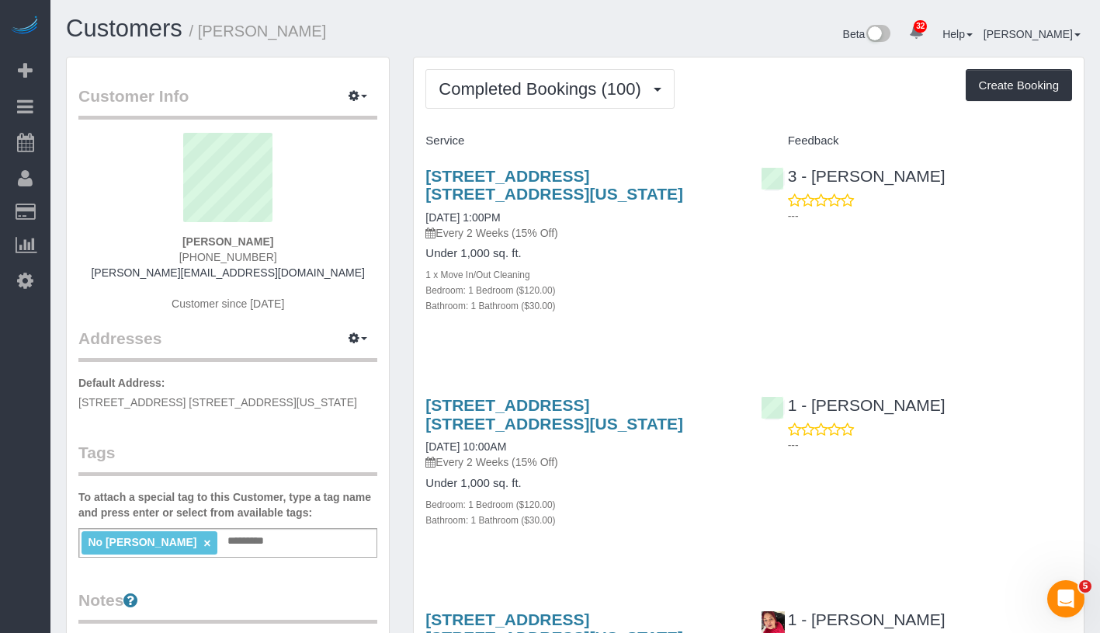
drag, startPoint x: 165, startPoint y: 241, endPoint x: 299, endPoint y: 243, distance: 134.3
click at [299, 243] on div "Roger Hewer-Candee (781) 454-5363 roger.hc25@gmail.com Customer since 2020" at bounding box center [227, 230] width 299 height 194
copy strong "Roger Hewer-Candee"
click at [500, 219] on link "09/26/2025 1:00PM" at bounding box center [463, 217] width 75 height 12
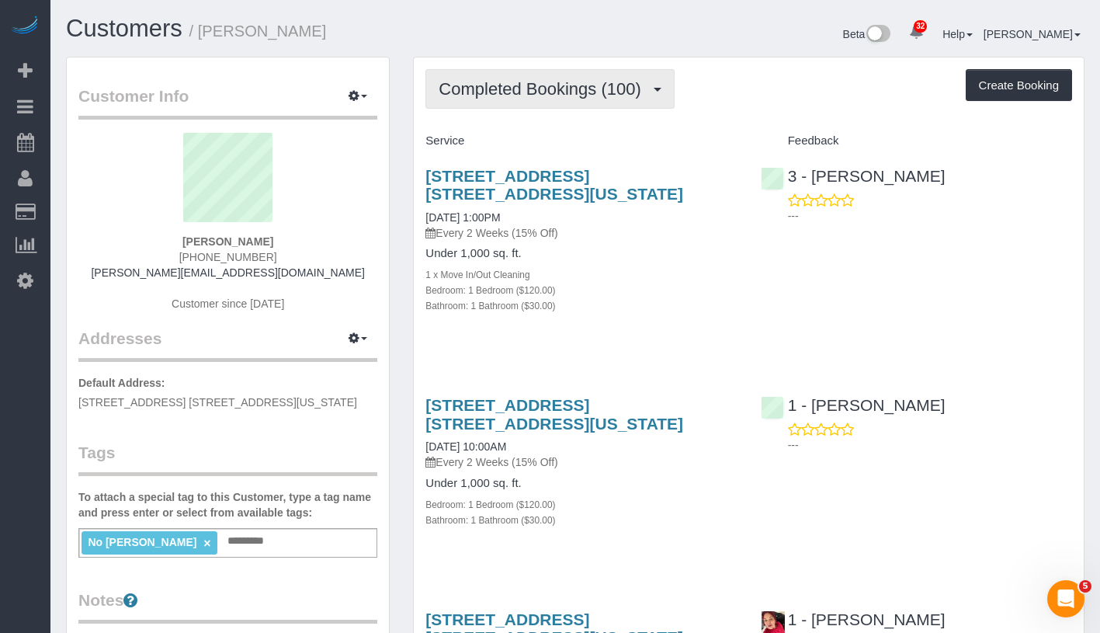
click at [614, 85] on span "Completed Bookings (100)" at bounding box center [544, 88] width 210 height 19
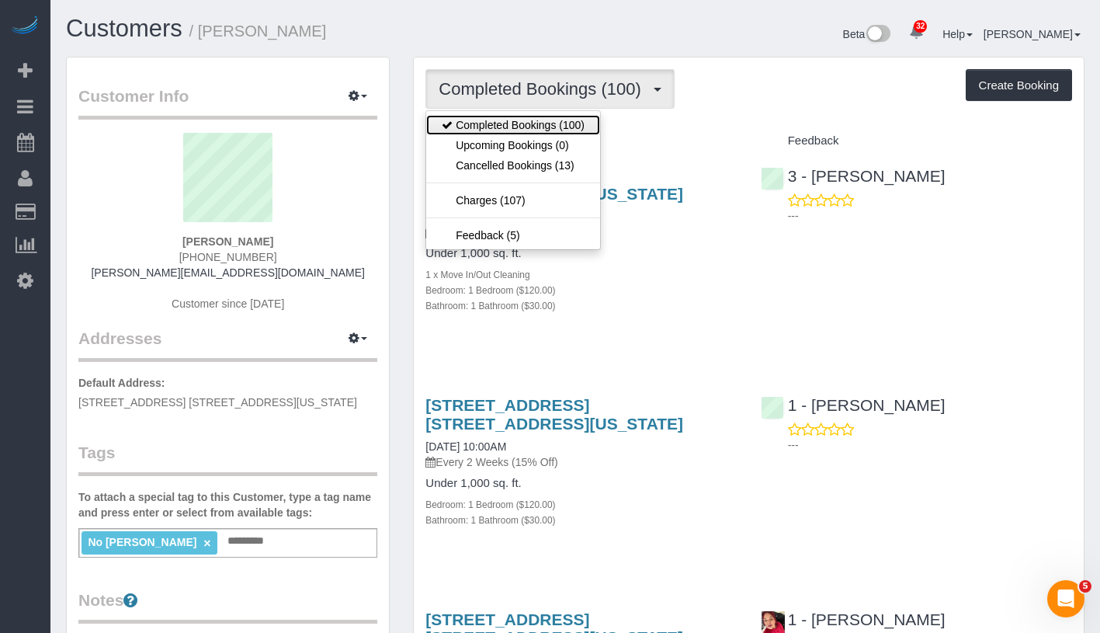
click at [565, 131] on link "Completed Bookings (100)" at bounding box center [513, 125] width 174 height 20
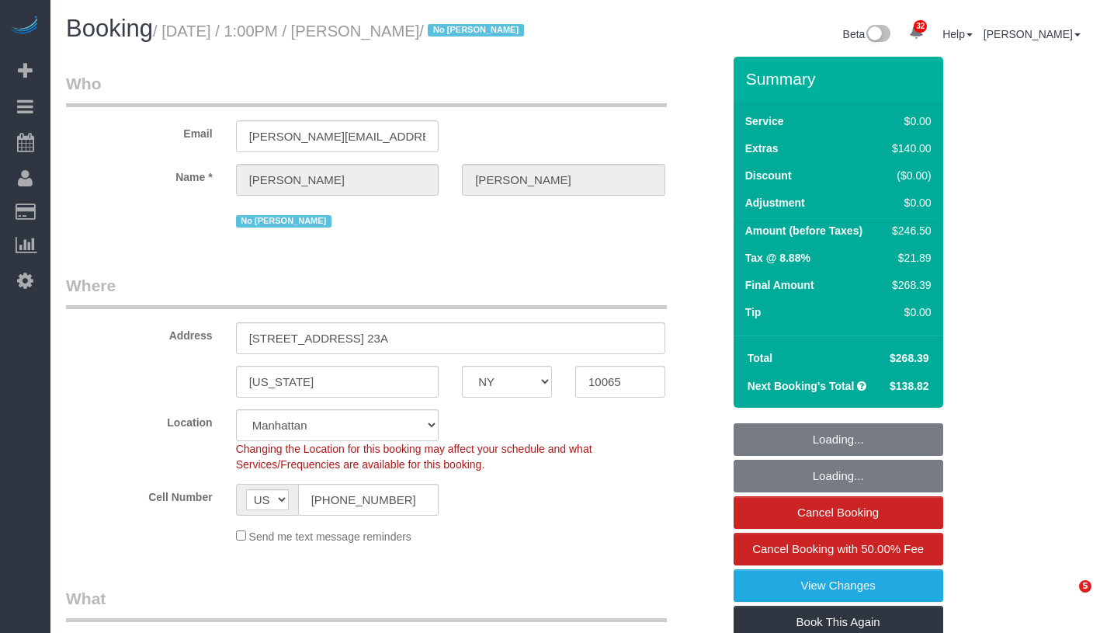
select select "NY"
select select "number:58"
select select "number:73"
select select "number:15"
select select "number:5"
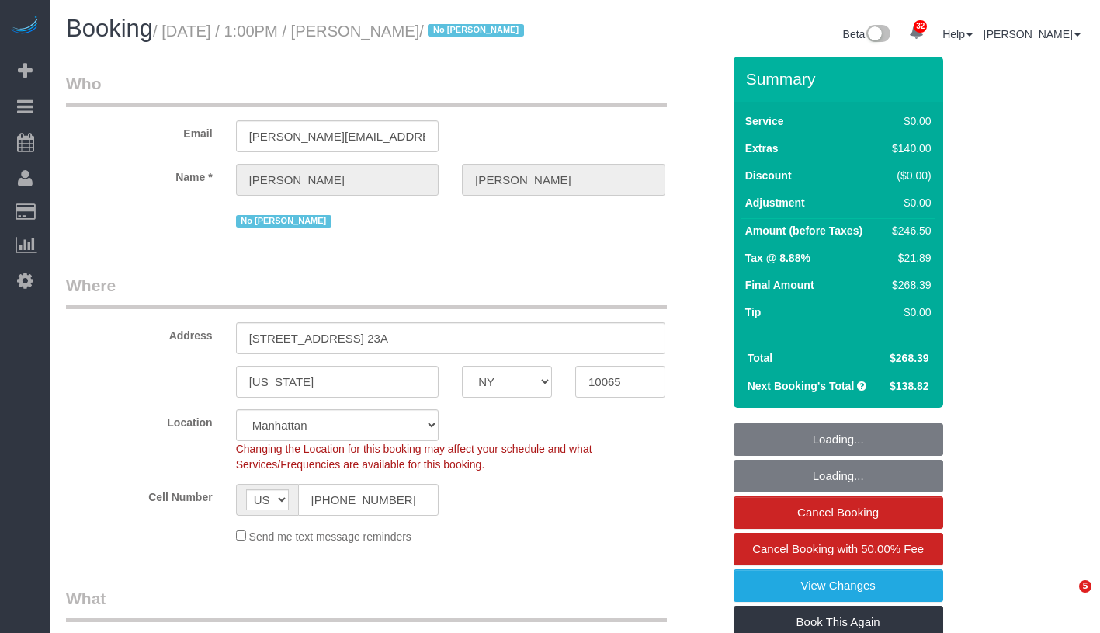
select select "number:21"
select select "object:1487"
select select "string:stripe-pm_1NcSb54VGloSiKo7Oh2RJNSW"
select select "1"
select select "spot1"
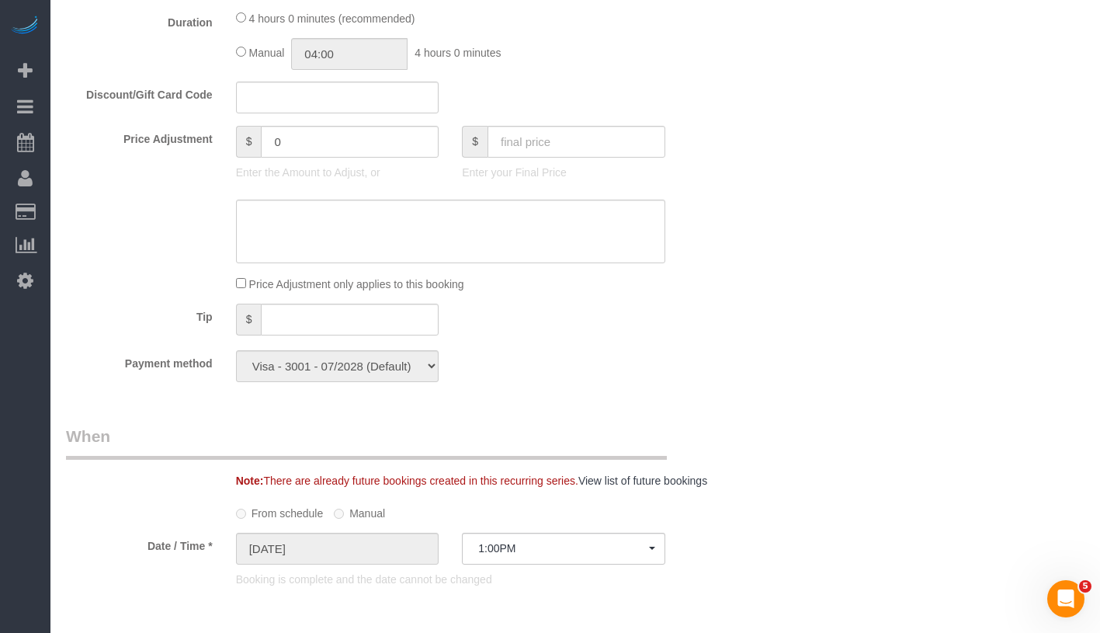
scroll to position [1195, 0]
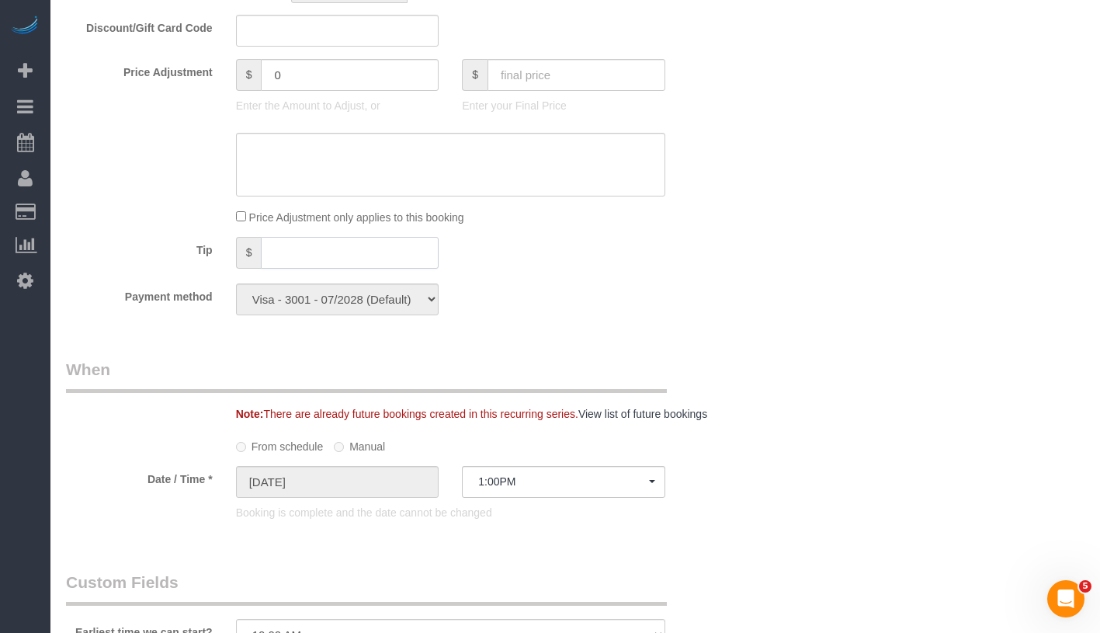
click at [317, 267] on input "text" at bounding box center [350, 253] width 178 height 32
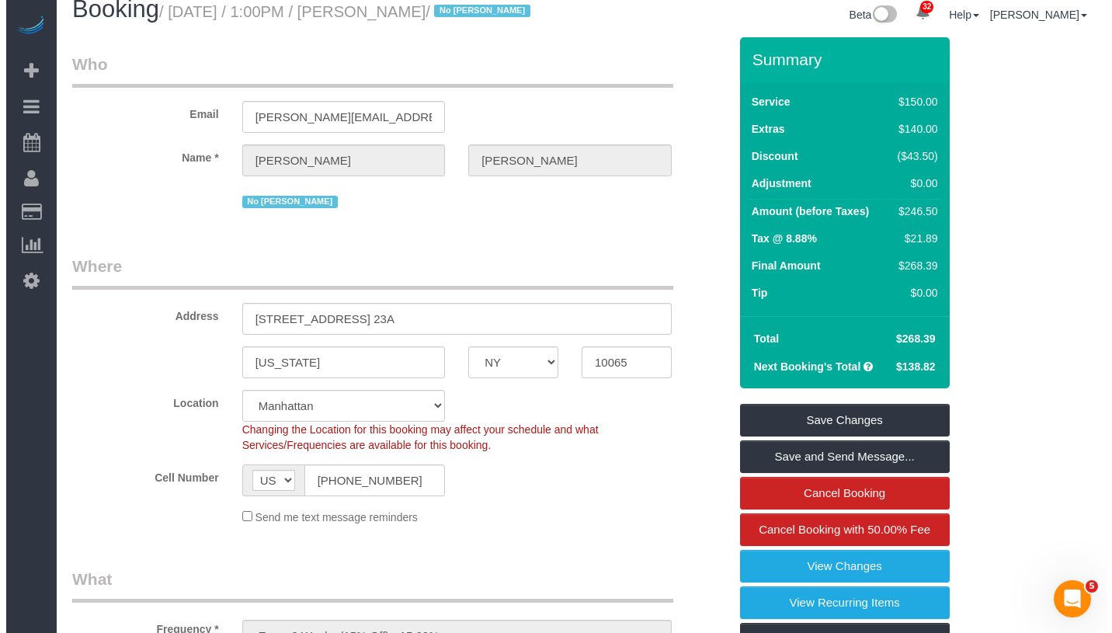
scroll to position [0, 0]
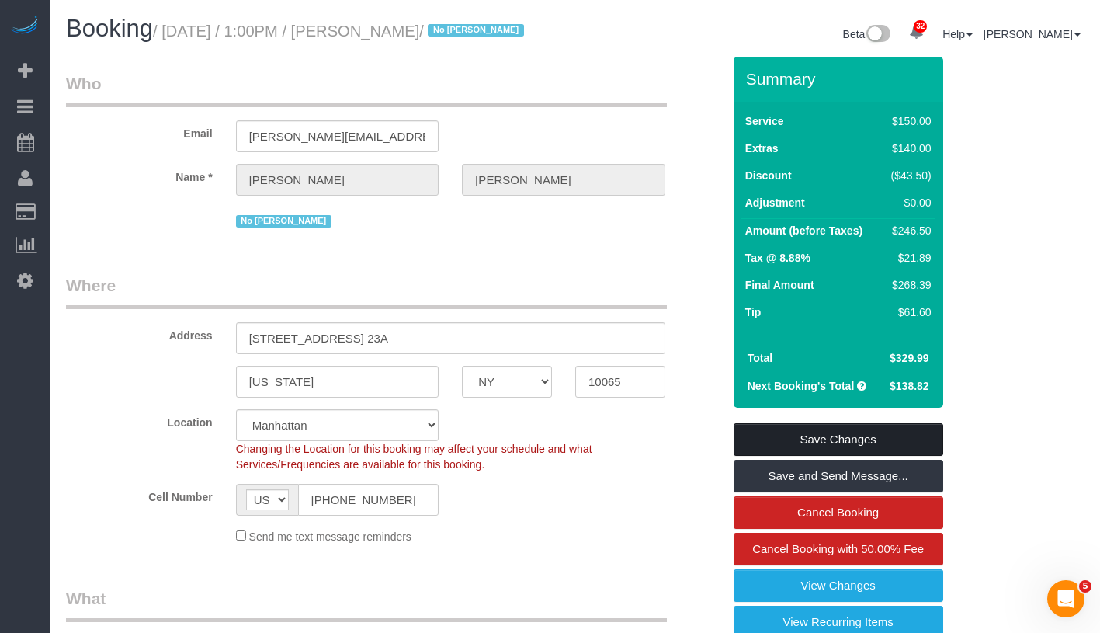
type input "61.6"
click at [888, 456] on link "Save Changes" at bounding box center [839, 439] width 210 height 33
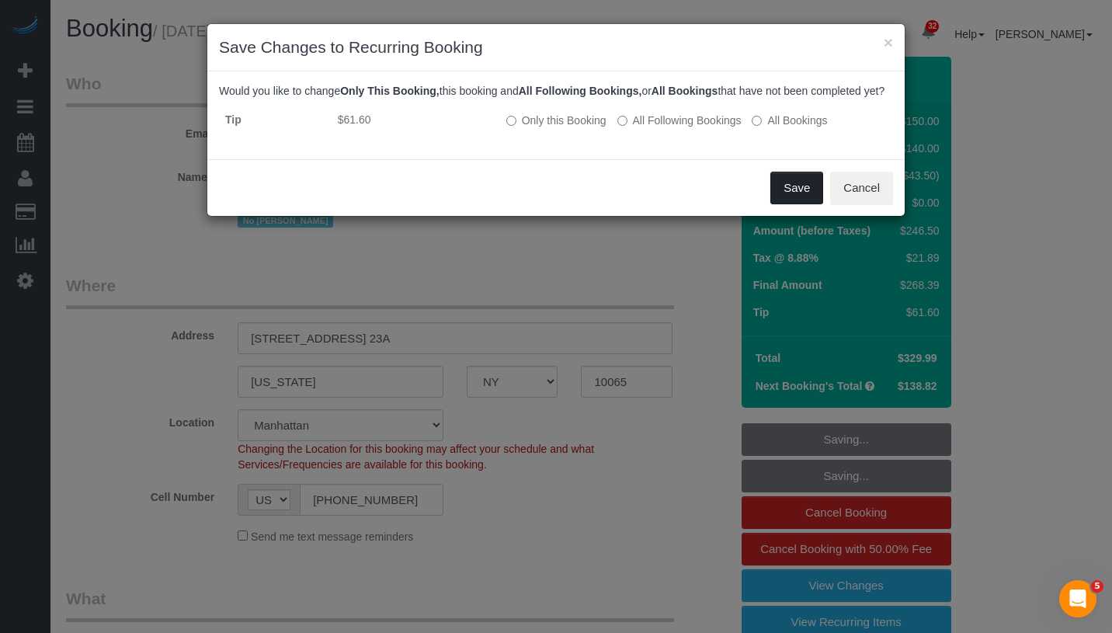
click at [802, 203] on button "Save" at bounding box center [796, 188] width 53 height 33
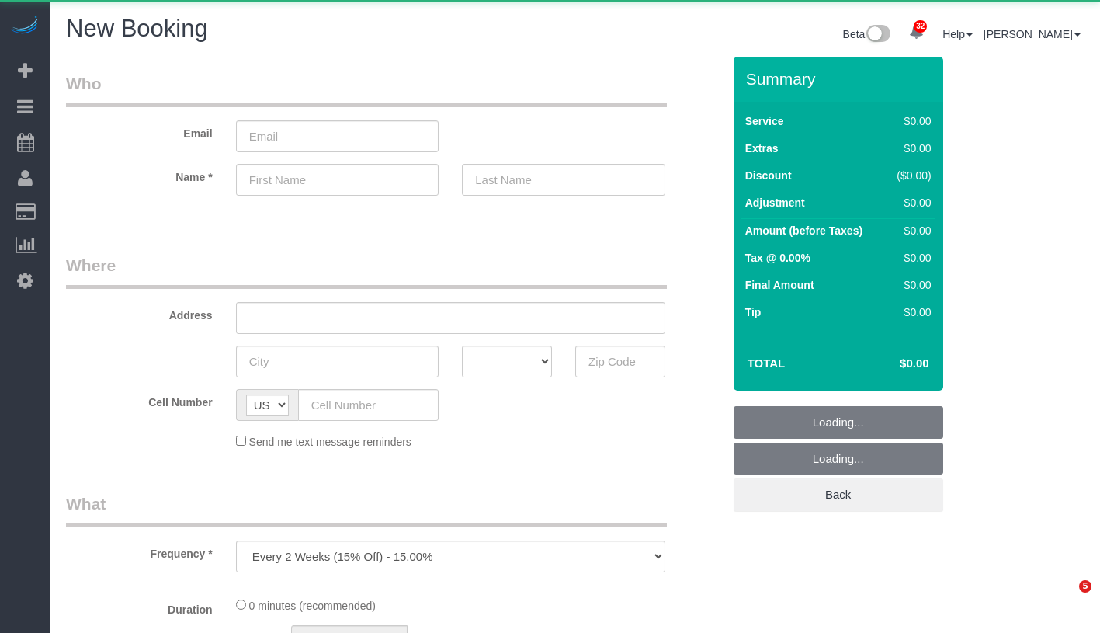
select select "number:89"
select select "number:90"
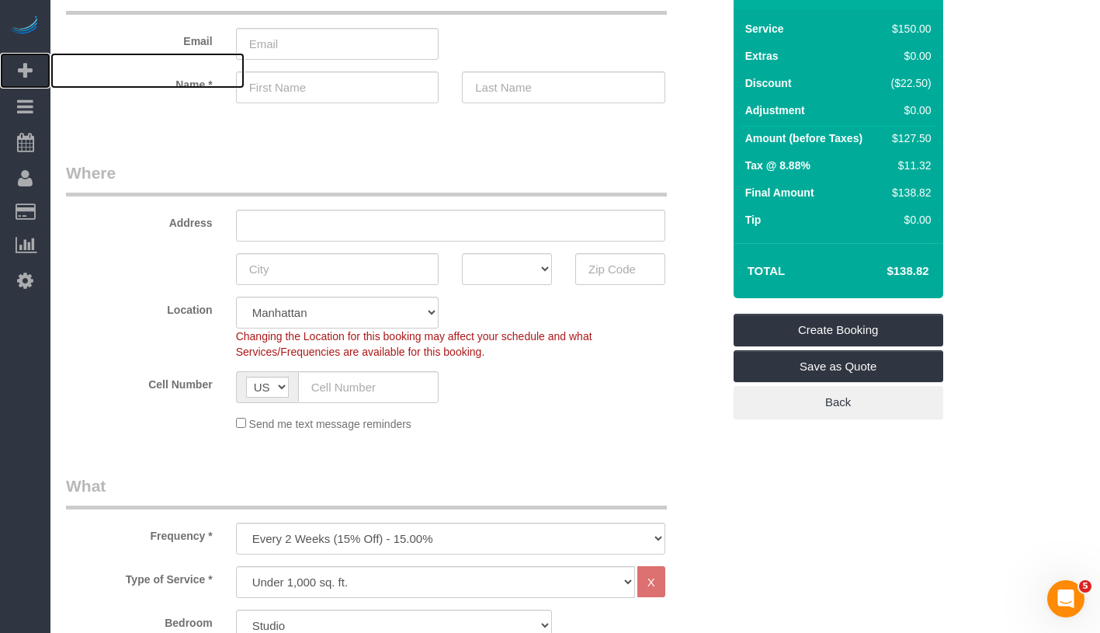
scroll to position [392, 0]
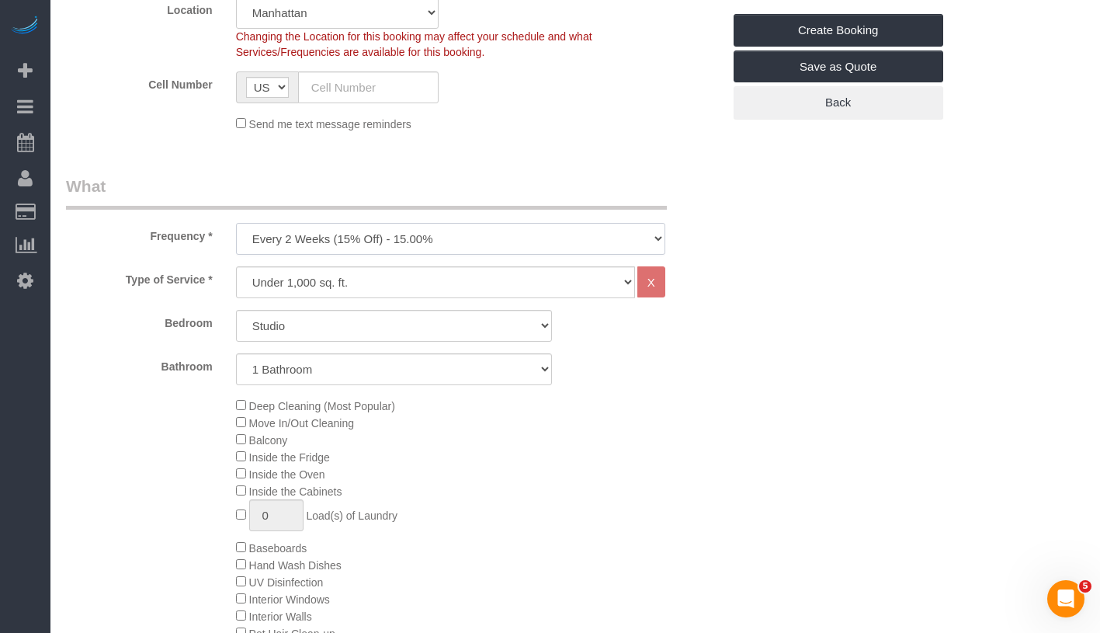
click at [496, 239] on select "One Time Weekly (20% Off) - 20.00% Every 2 Weeks (15% Off) - 15.00% Every 4 Wee…" at bounding box center [450, 239] width 429 height 32
select select "object:1120"
click at [236, 223] on select "One Time Weekly (20% Off) - 20.00% Every 2 Weeks (15% Off) - 15.00% Every 4 Wee…" at bounding box center [450, 239] width 429 height 32
click at [467, 328] on select "Studio 1 Bedroom 2 Bedrooms 3 Bedrooms" at bounding box center [394, 326] width 316 height 32
select select "2"
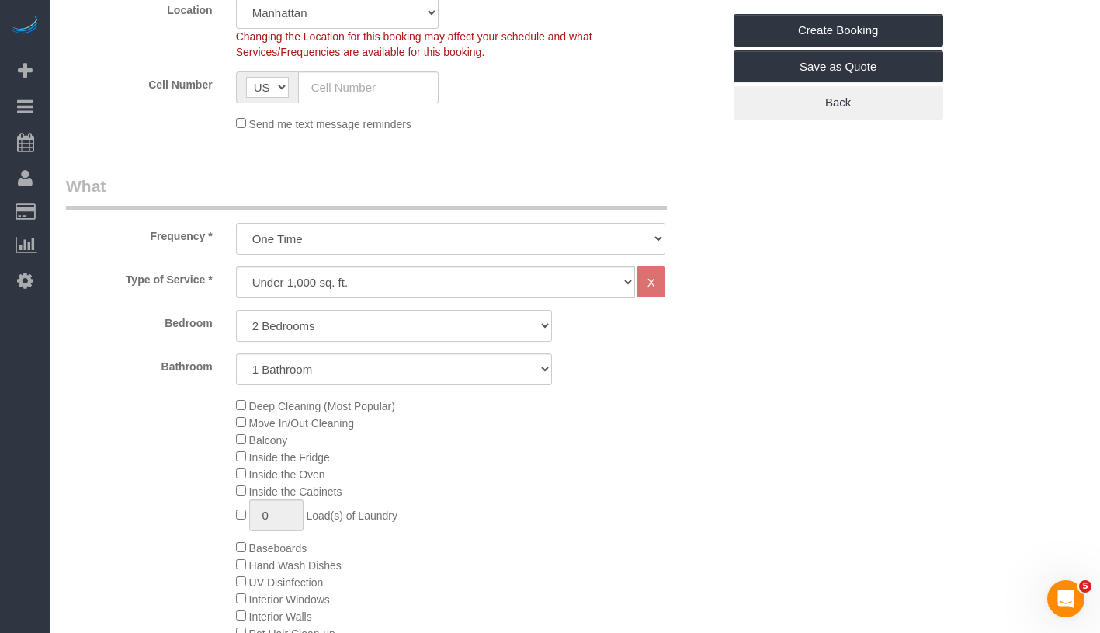
click at [236, 310] on select "Studio 1 Bedroom 2 Bedrooms 3 Bedrooms" at bounding box center [394, 326] width 316 height 32
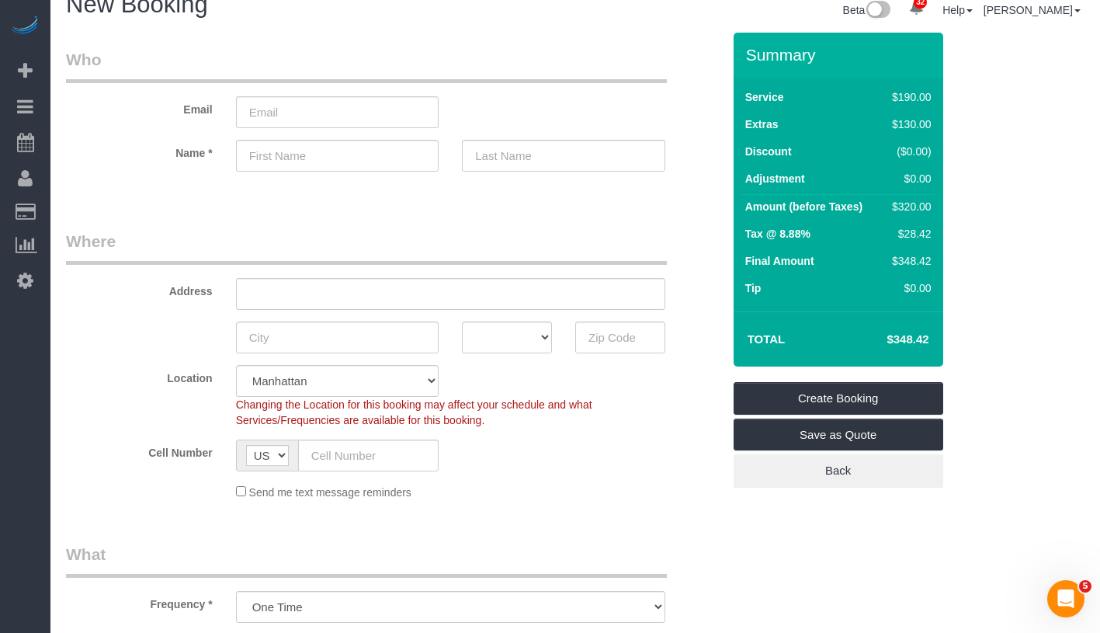
scroll to position [0, 0]
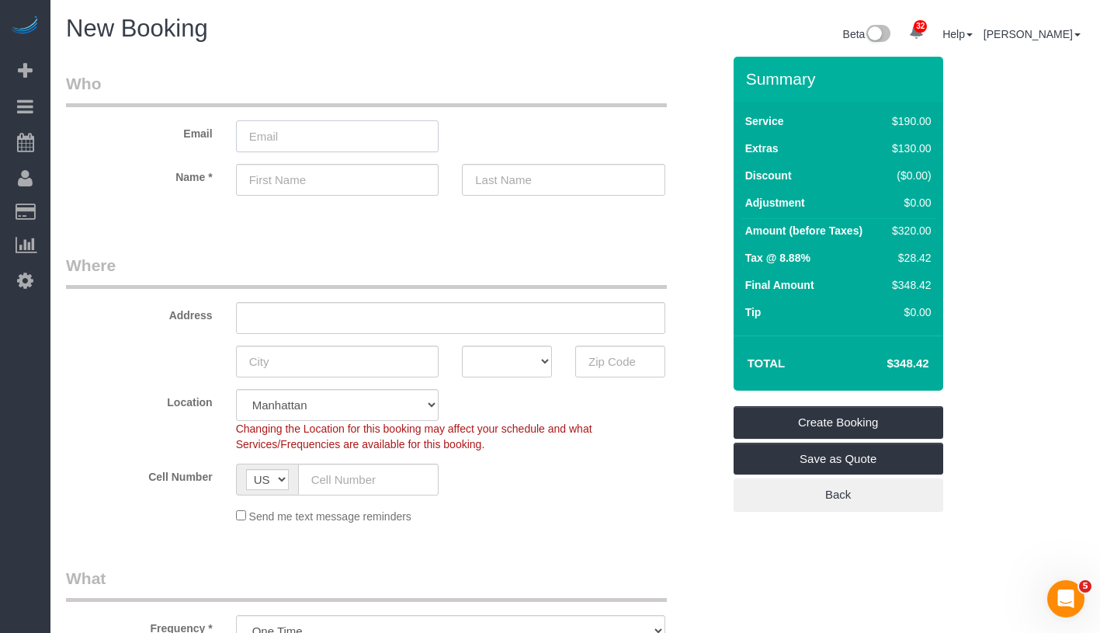
click at [353, 144] on input "email" at bounding box center [337, 136] width 203 height 32
click at [298, 136] on input "alexanderdexterjones" at bounding box center [337, 136] width 203 height 32
click at [374, 134] on input "alexanderdexterjones" at bounding box center [337, 136] width 203 height 32
drag, startPoint x: 358, startPoint y: 136, endPoint x: 241, endPoint y: 130, distance: 117.4
click at [241, 130] on input "alexanderdexterjones@jgmail.com" at bounding box center [337, 136] width 203 height 32
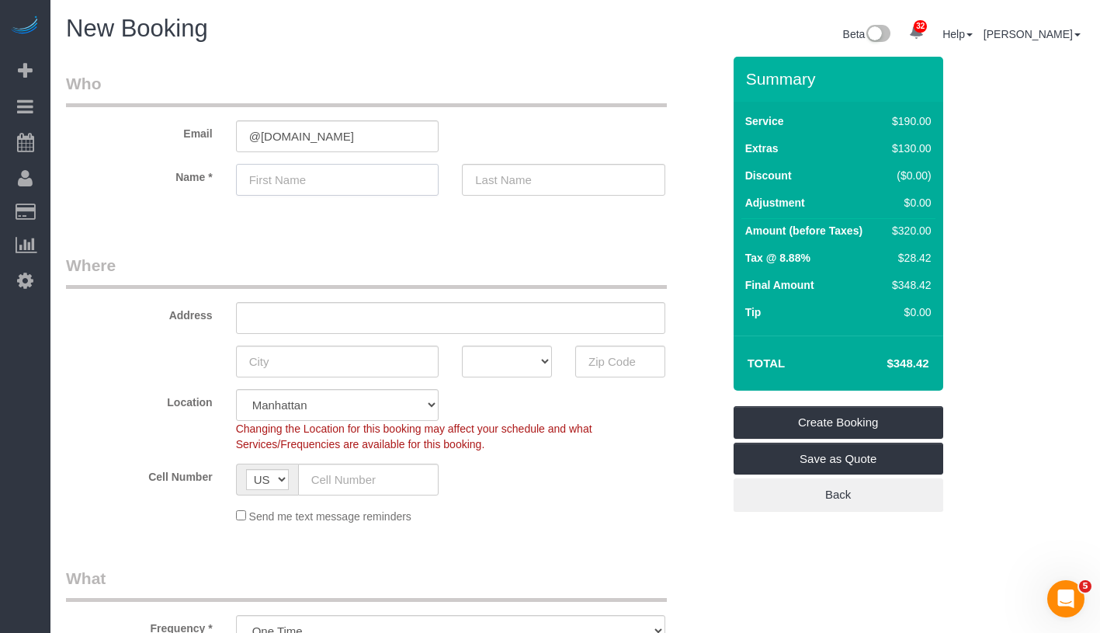
click at [340, 183] on input "text" at bounding box center [337, 180] width 203 height 32
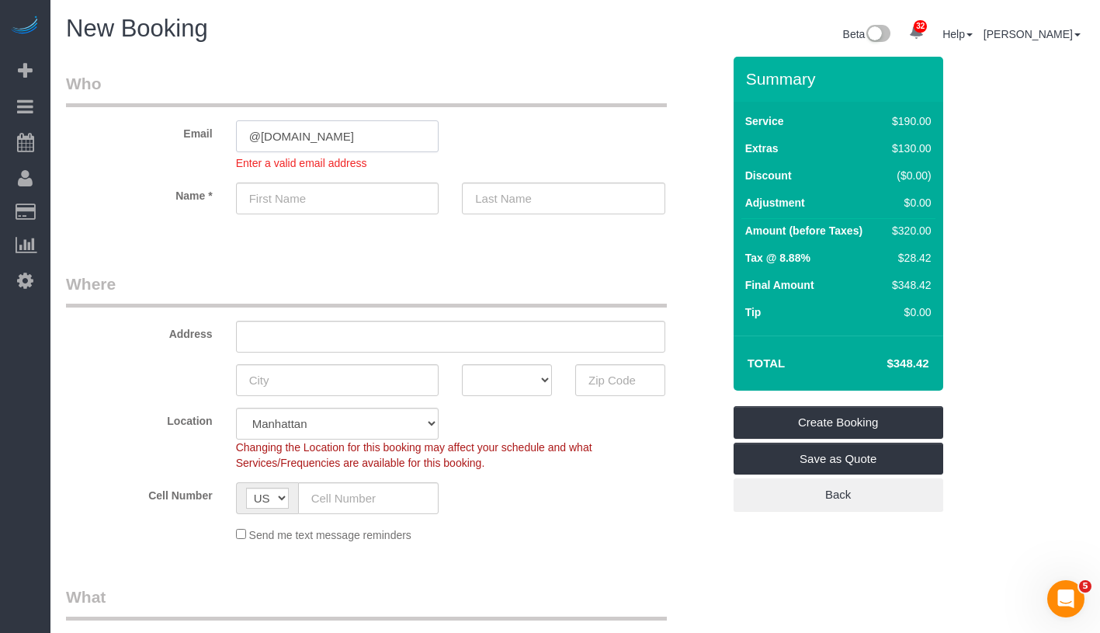
click at [246, 134] on input "@jgmail.com" at bounding box center [337, 136] width 203 height 32
paste input "alexanderdexterjones"
click at [332, 134] on input "alexanderdexterjones@jgmail.com" at bounding box center [337, 136] width 203 height 32
type input "alexanderdexterjones@jgmail.com"
click at [311, 206] on sui-booking-customer "Email alexanderdexterjones@jgmail.com Enter a valid email address Name *" at bounding box center [394, 151] width 656 height 158
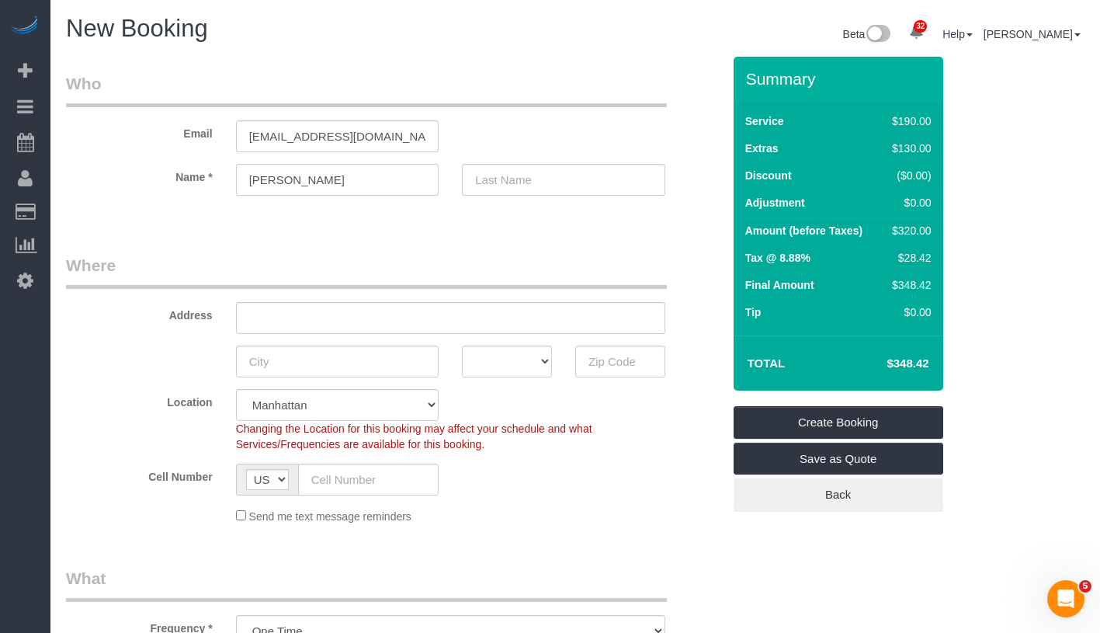
type input "Alexander"
click at [516, 177] on input "text" at bounding box center [563, 180] width 203 height 32
drag, startPoint x: 284, startPoint y: 137, endPoint x: 360, endPoint y: 138, distance: 75.3
click at [360, 138] on input "alexanderdexterjones@jgmail.com" at bounding box center [337, 136] width 203 height 32
click at [549, 187] on input "text" at bounding box center [563, 180] width 203 height 32
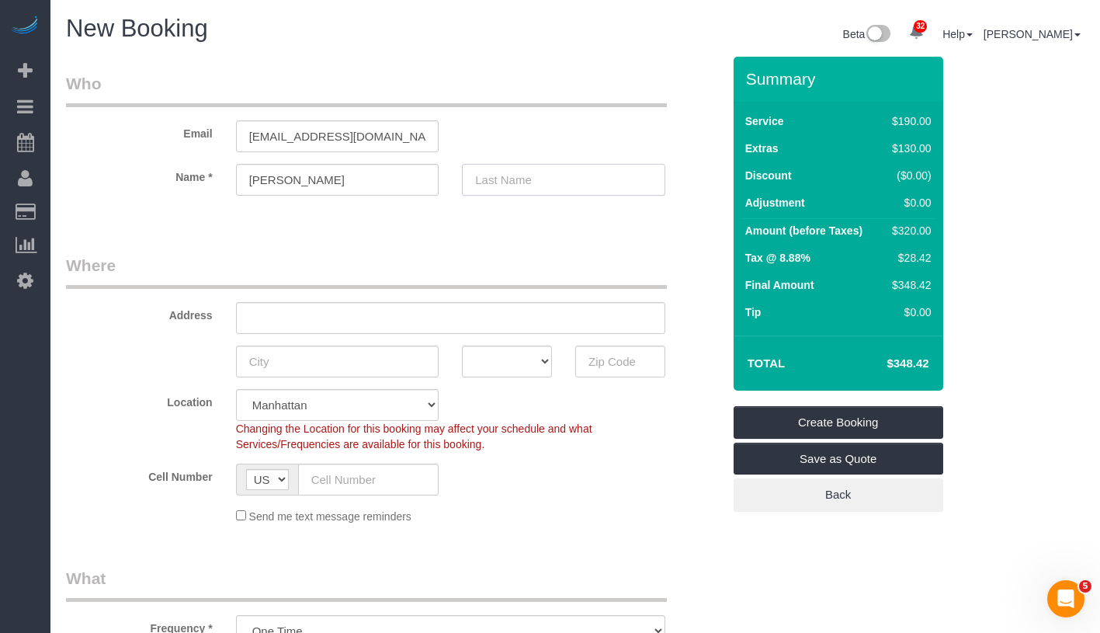
paste input "derdexterjones"
click at [483, 175] on input "derdexterjones" at bounding box center [563, 180] width 203 height 32
click at [526, 179] on input "Derdexterjones" at bounding box center [563, 180] width 203 height 32
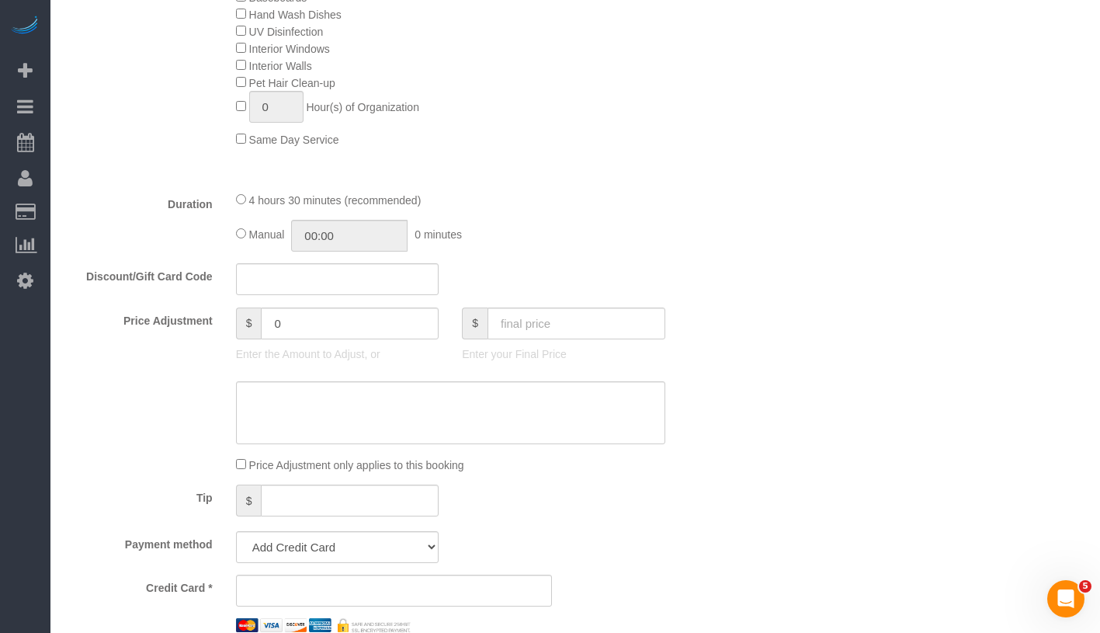
scroll to position [1160, 0]
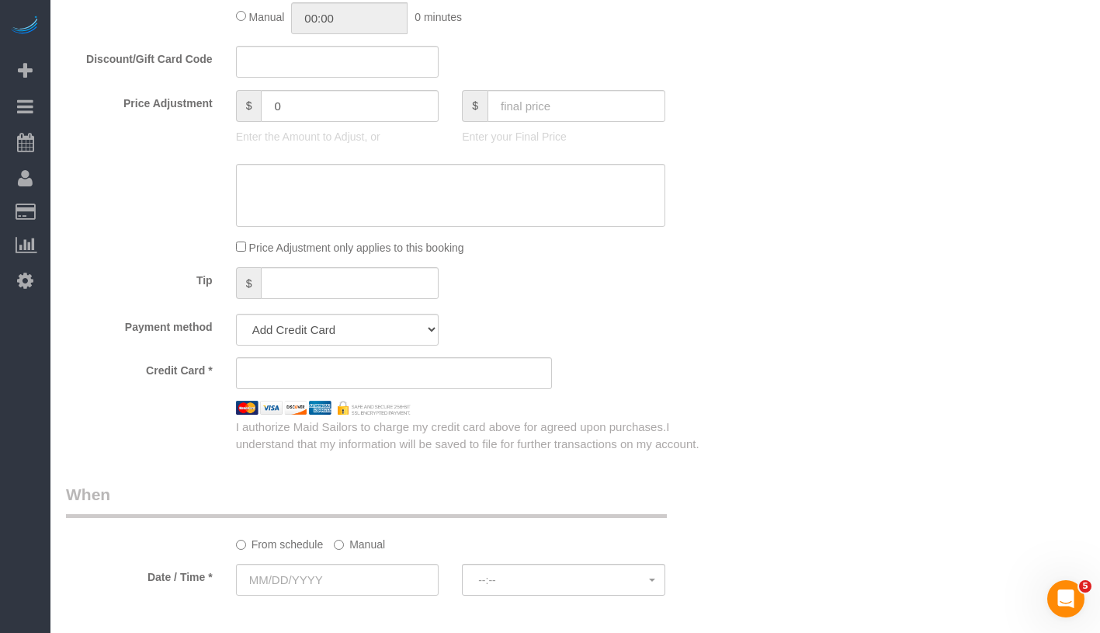
type input "Derdexter-Jones"
click at [366, 544] on label "Manual" at bounding box center [359, 541] width 51 height 21
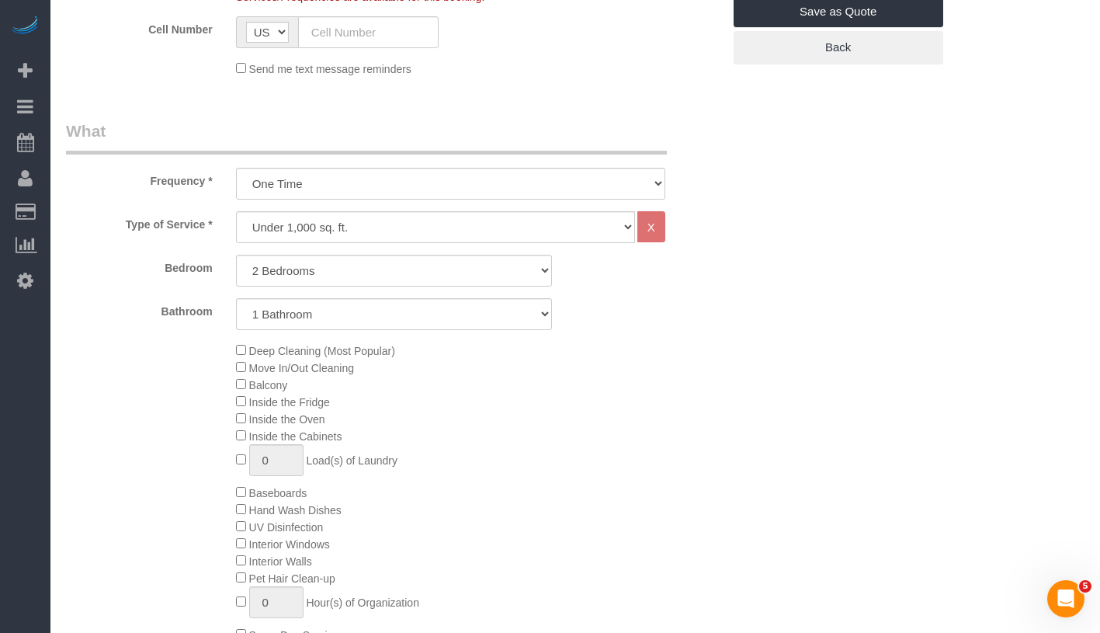
type input "10/02/2025 8:00AM"
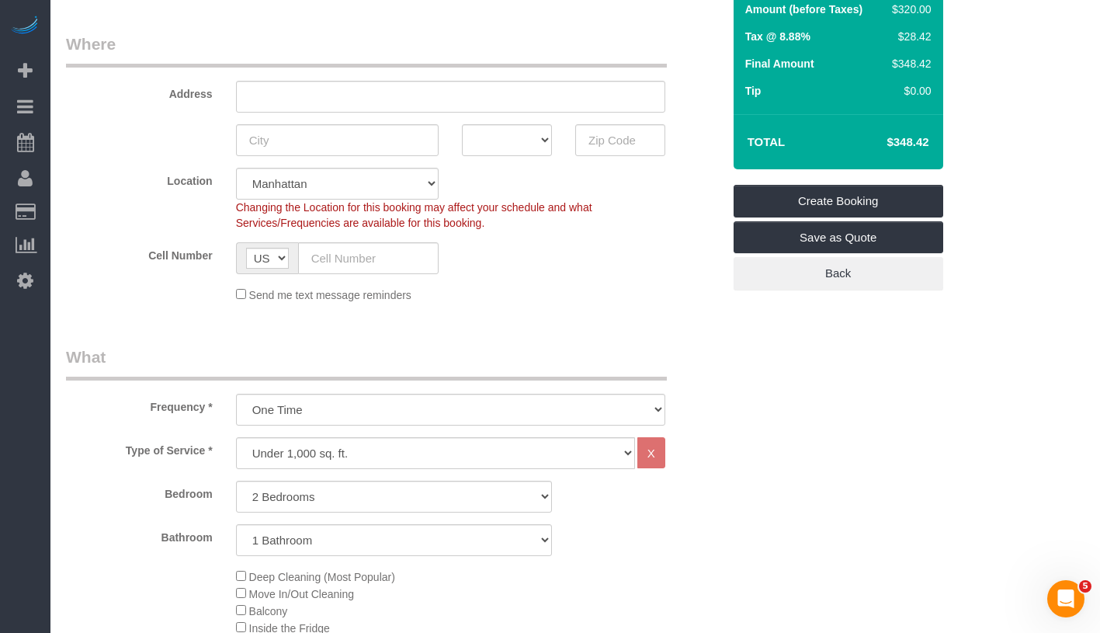
scroll to position [121, 0]
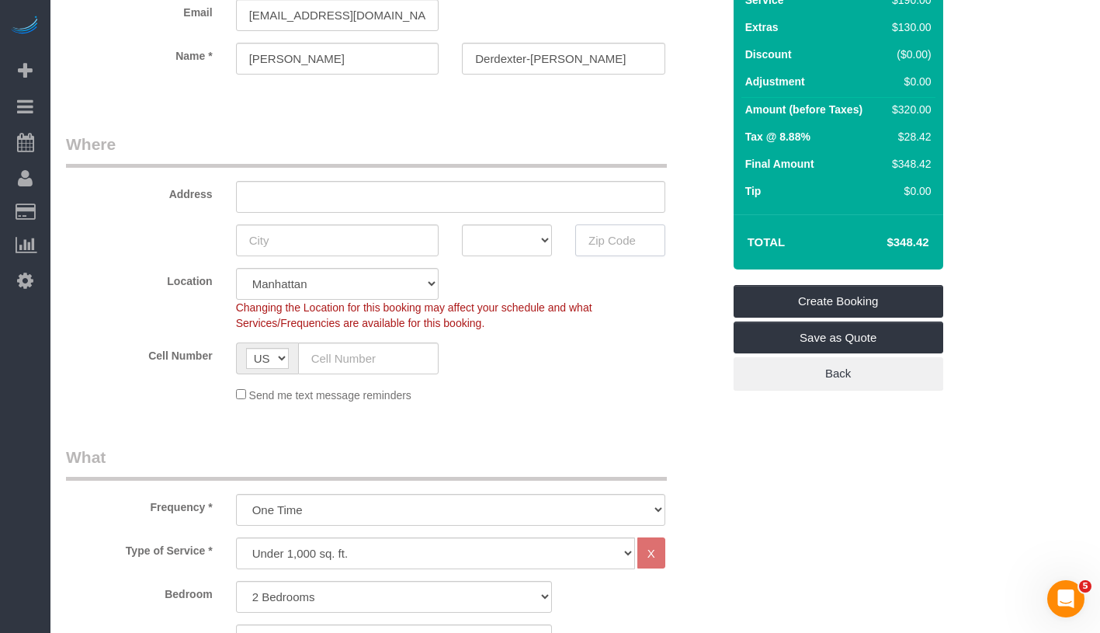
click at [599, 246] on input "text" at bounding box center [620, 240] width 90 height 32
type input "10012"
click at [370, 363] on input "text" at bounding box center [368, 358] width 141 height 32
paste input "1 (917) 770-7017"
click at [321, 357] on input "1 (917) 770-7017" at bounding box center [368, 358] width 141 height 32
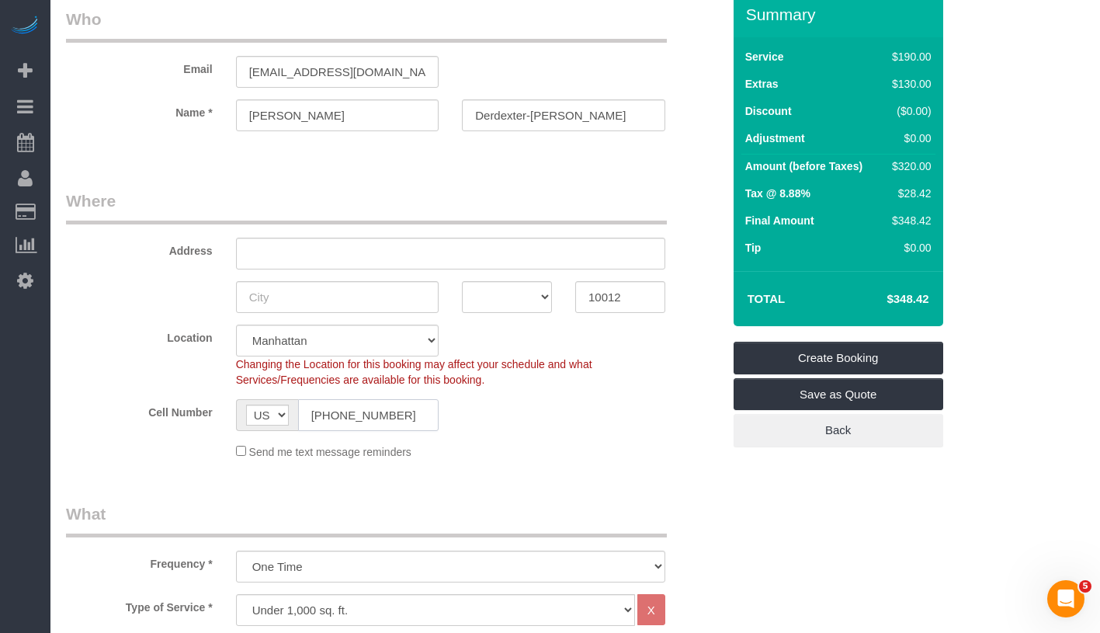
scroll to position [0, 0]
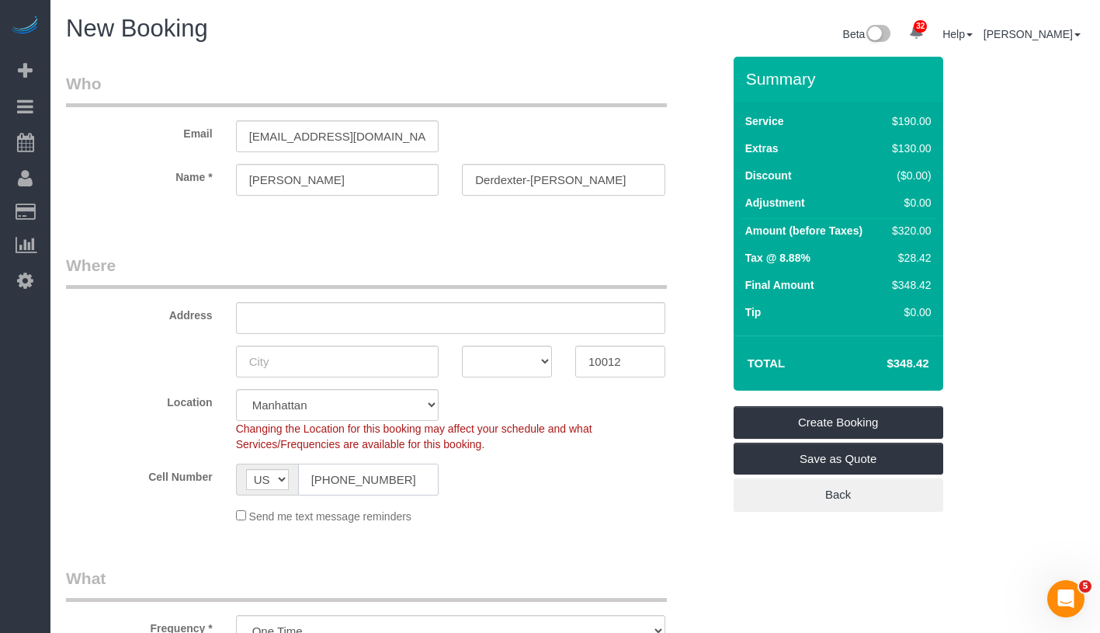
type input "(917) 770-7017"
click at [495, 178] on input "Derdexter-Jones" at bounding box center [563, 180] width 203 height 32
click at [483, 179] on input "dexter-Jones" at bounding box center [563, 180] width 203 height 32
type input "Dexter-Jones"
click at [373, 137] on input "alexanderdexterjones@jgmail.com" at bounding box center [337, 136] width 203 height 32
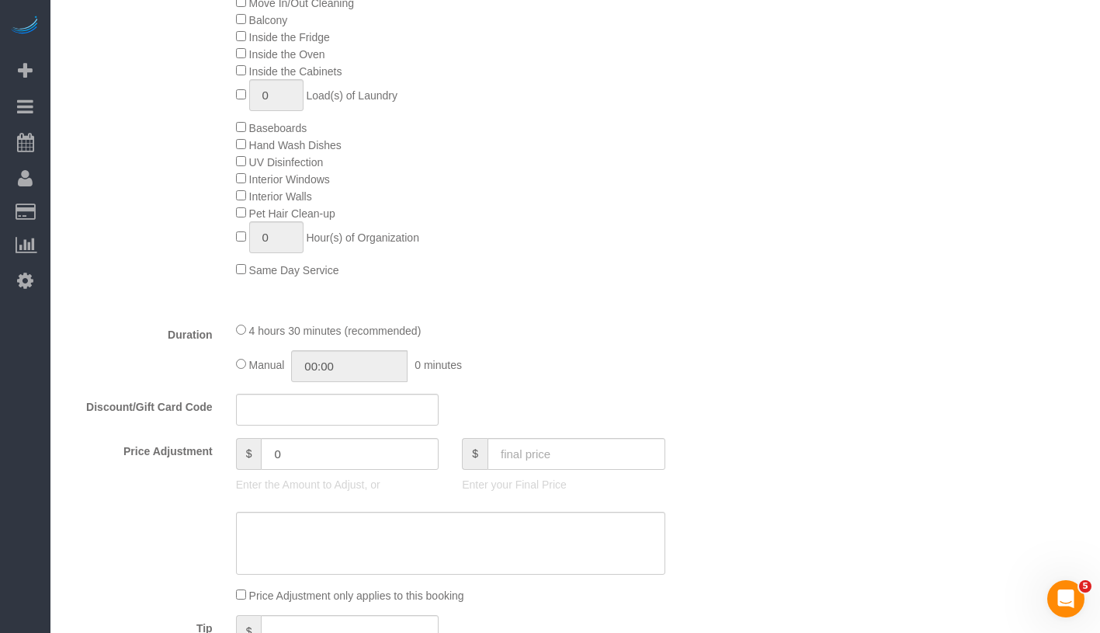
scroll to position [867, 0]
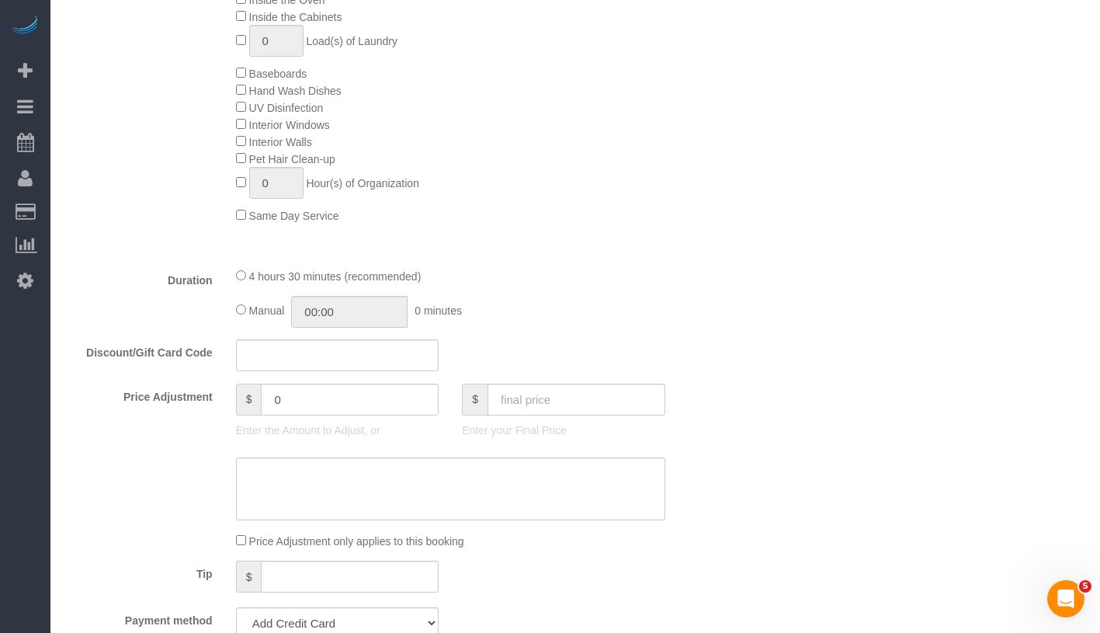
type input "alexanderdexterjones@gmail.com"
type input "04:30"
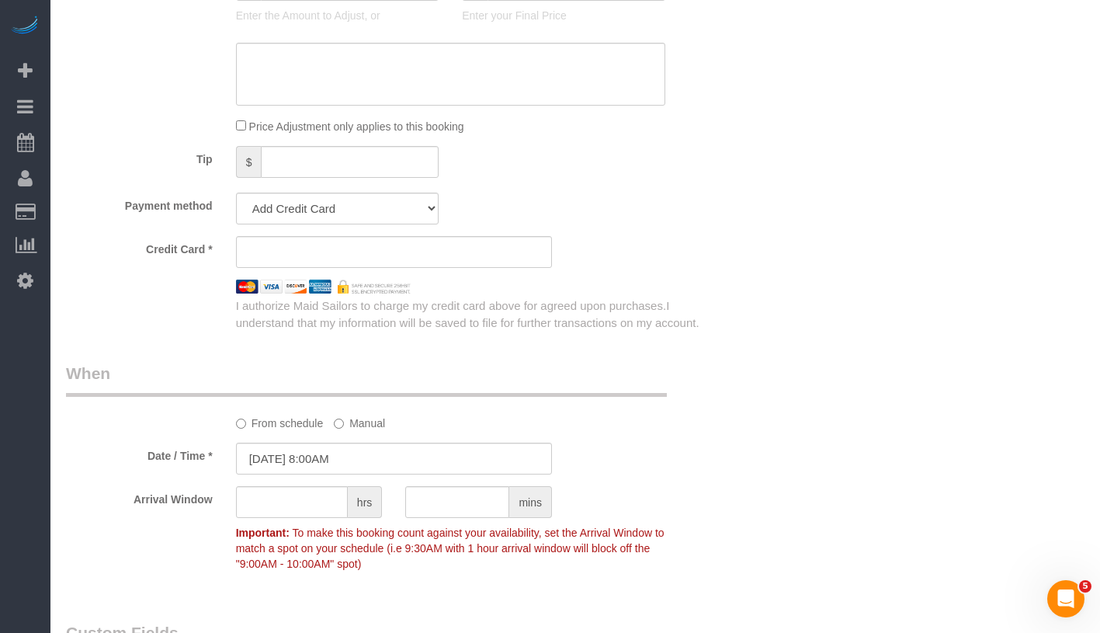
scroll to position [1482, 0]
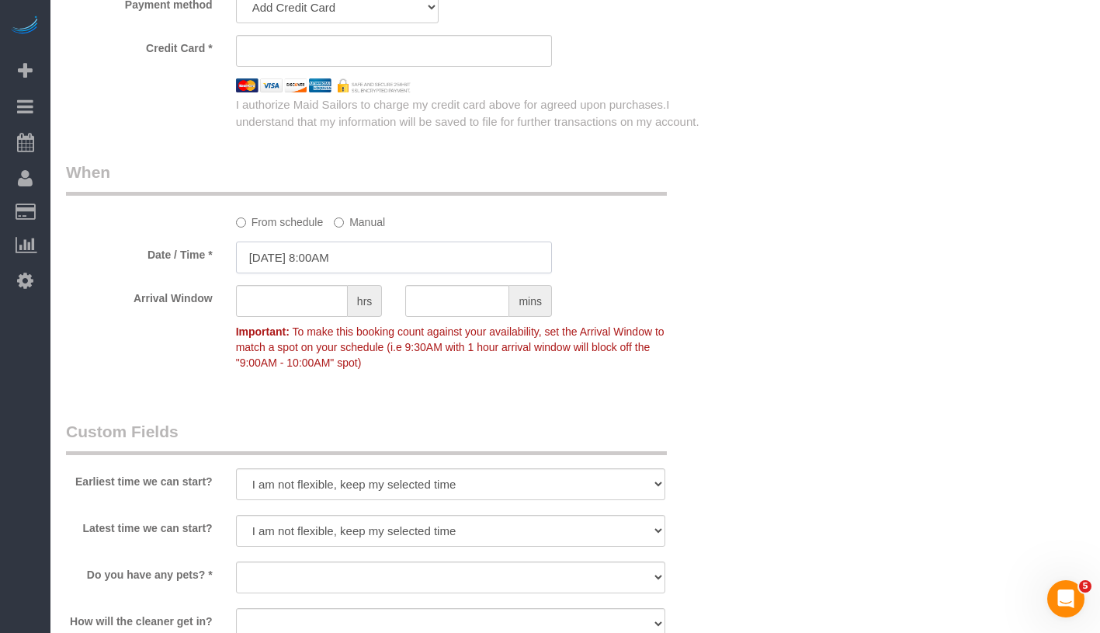
click at [298, 260] on input "10/02/2025 8:00AM" at bounding box center [394, 257] width 316 height 32
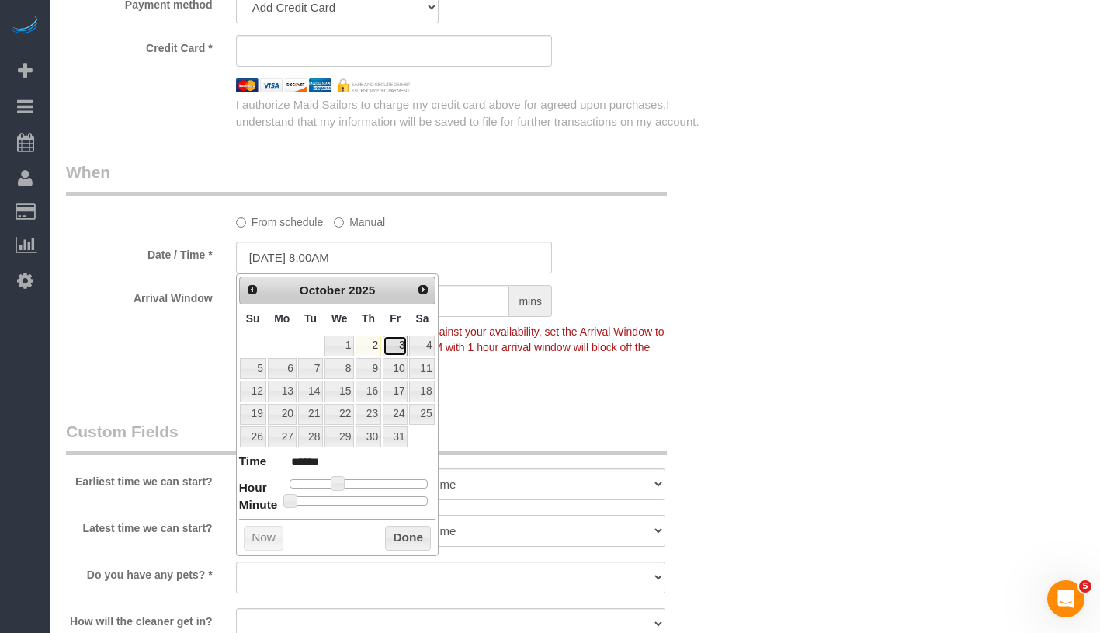
click at [401, 341] on link "3" at bounding box center [395, 345] width 25 height 21
type input "10/03/2025 9:00AM"
type input "******"
click at [347, 483] on span at bounding box center [344, 483] width 14 height 14
click at [420, 540] on button "Done" at bounding box center [408, 538] width 46 height 25
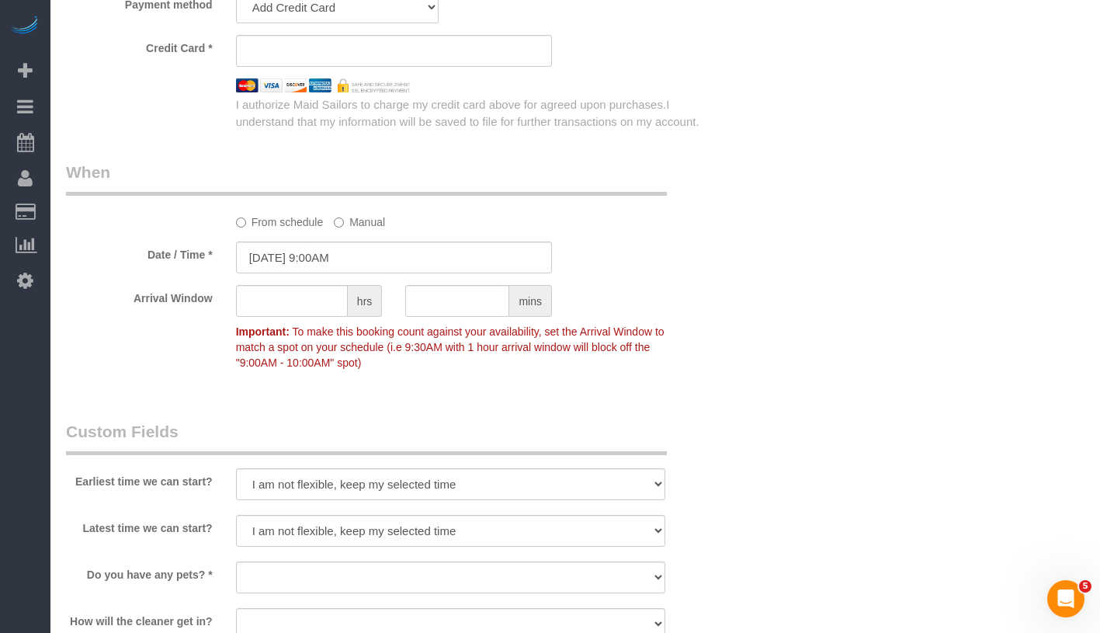
scroll to position [1635, 0]
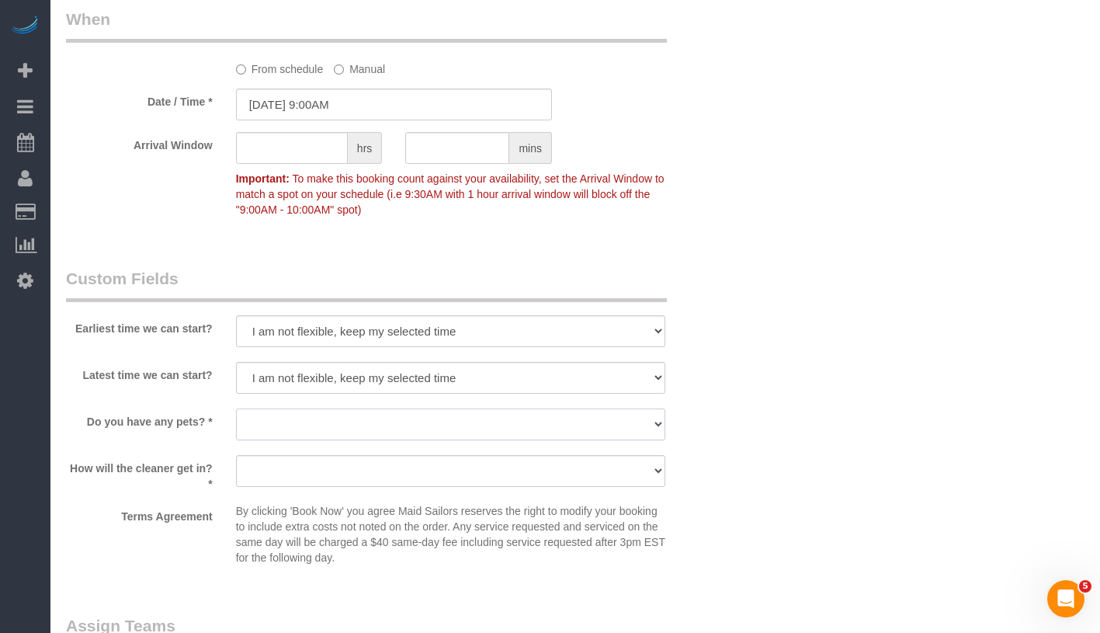
click at [386, 415] on select "Dog Cat None" at bounding box center [450, 424] width 429 height 32
select select "number:15"
click at [236, 408] on select "Dog Cat None" at bounding box center [450, 424] width 429 height 32
click at [395, 487] on div at bounding box center [450, 488] width 429 height 3
click at [401, 475] on select "We'll let you in. Doorman/Front Desk has the key. Other (Provide details)" at bounding box center [450, 471] width 429 height 32
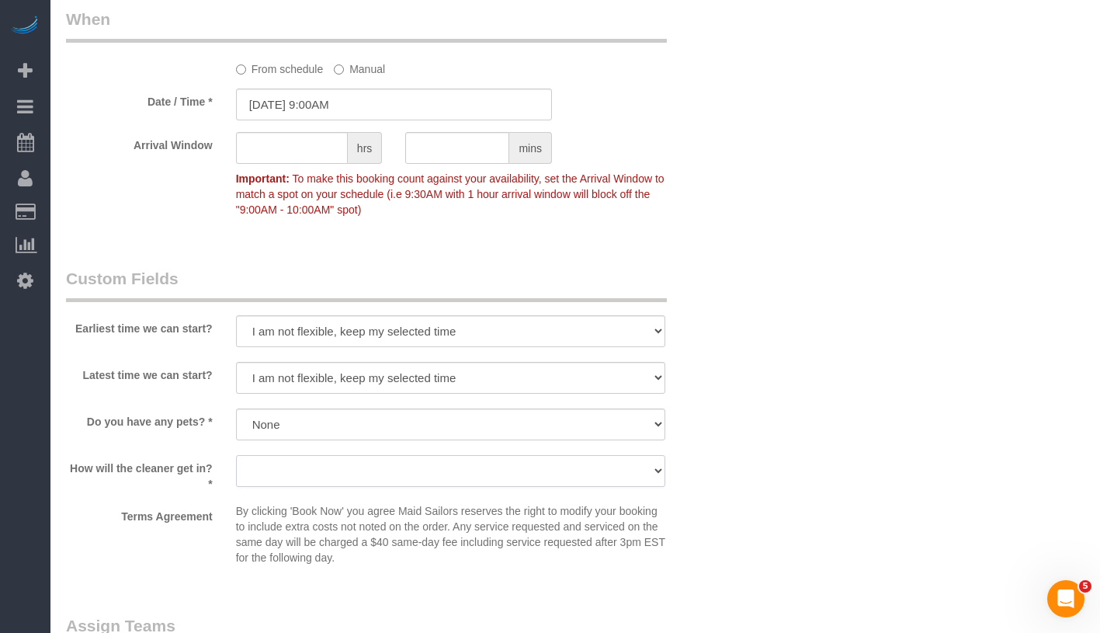
select select "number:5"
click at [236, 455] on select "We'll let you in. Doorman/Front Desk has the key. Other (Provide details)" at bounding box center [450, 471] width 429 height 32
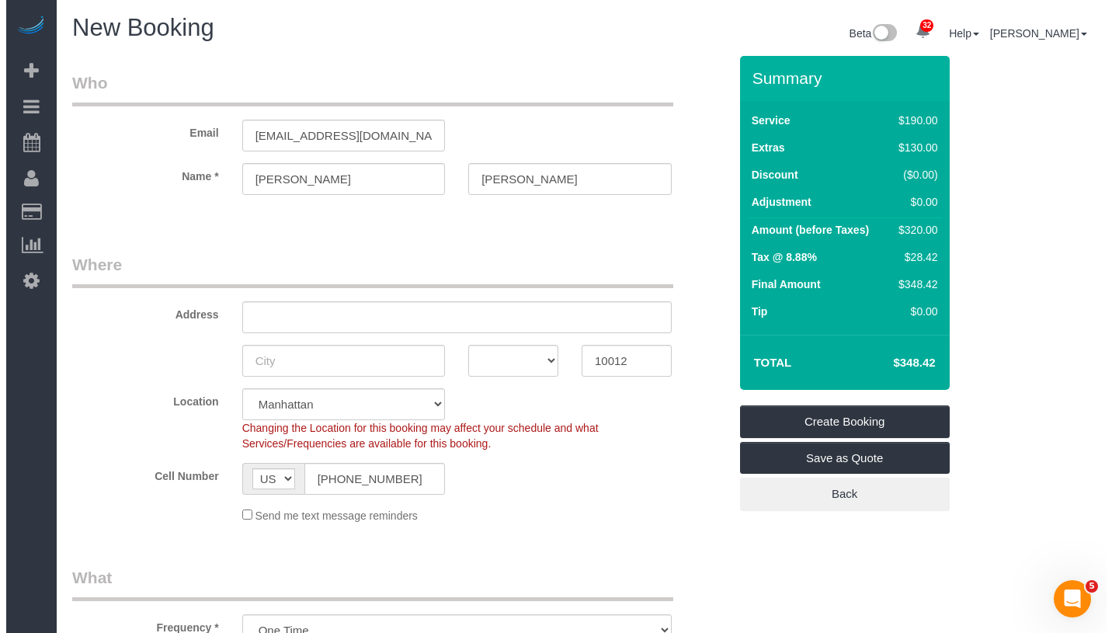
scroll to position [0, 0]
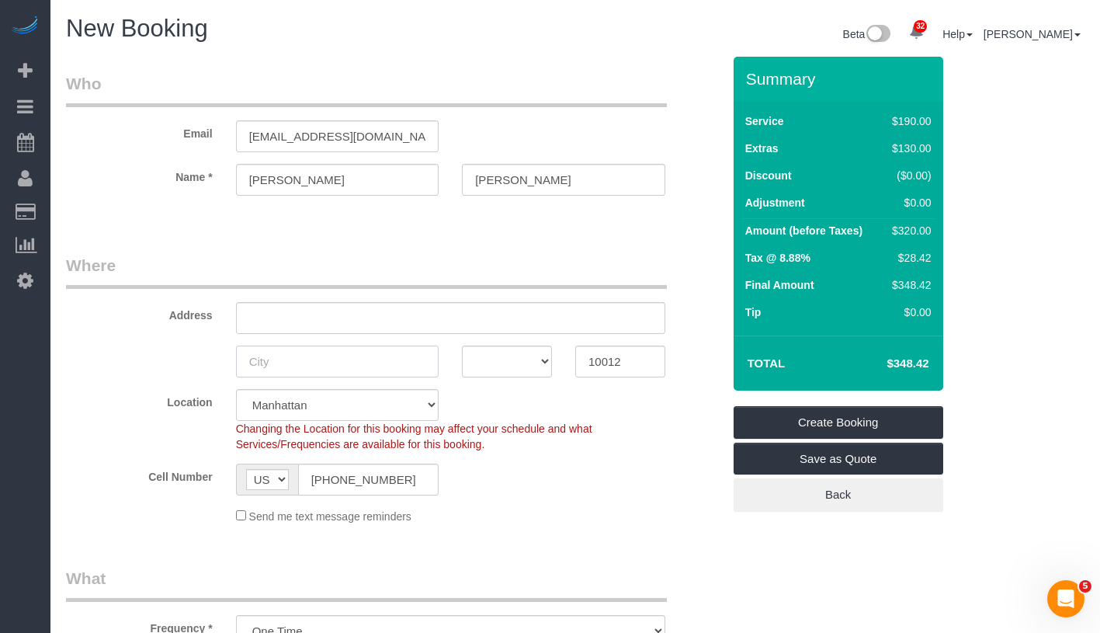
click at [290, 358] on input "text" at bounding box center [337, 362] width 203 height 32
type input "[US_STATE]"
click at [468, 363] on select "AK AL AR AZ CA CO CT DC DE FL GA HI IA ID IL IN KS KY LA MA MD ME MI MN MO MS M…" at bounding box center [507, 362] width 90 height 32
select select "NY"
click at [462, 346] on select "AK AL AR AZ CA CO CT DC DE FL GA HI IA ID IL IN KS KY LA MA MD ME MI MN MO MS M…" at bounding box center [507, 362] width 90 height 32
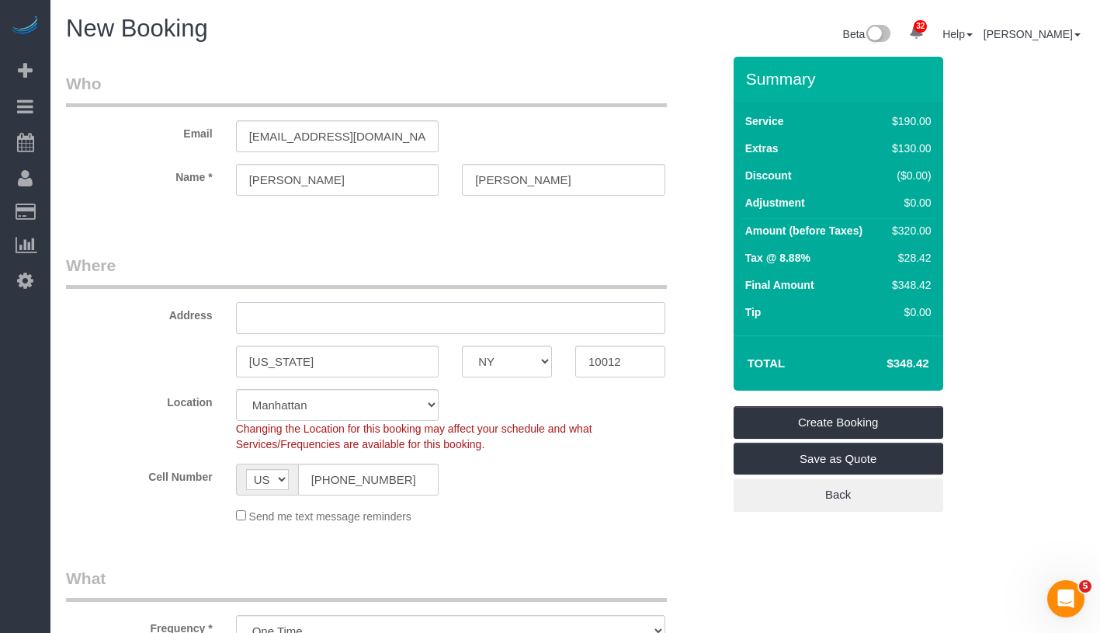
click at [412, 310] on input "text" at bounding box center [450, 318] width 429 height 32
click at [917, 453] on link "Save as Quote" at bounding box center [839, 459] width 210 height 33
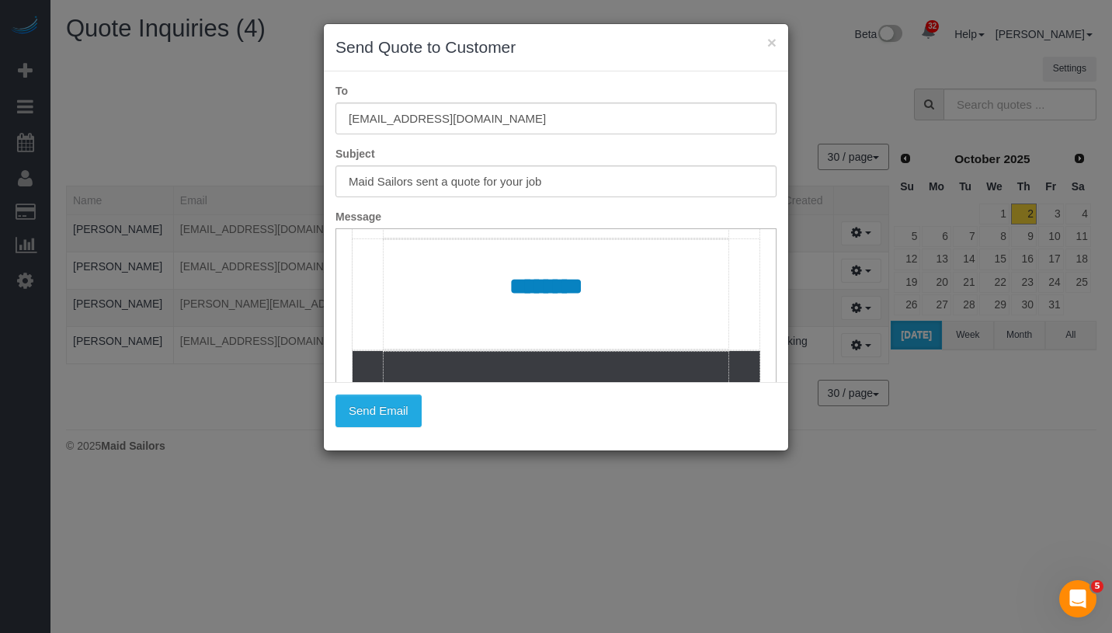
scroll to position [1214, 0]
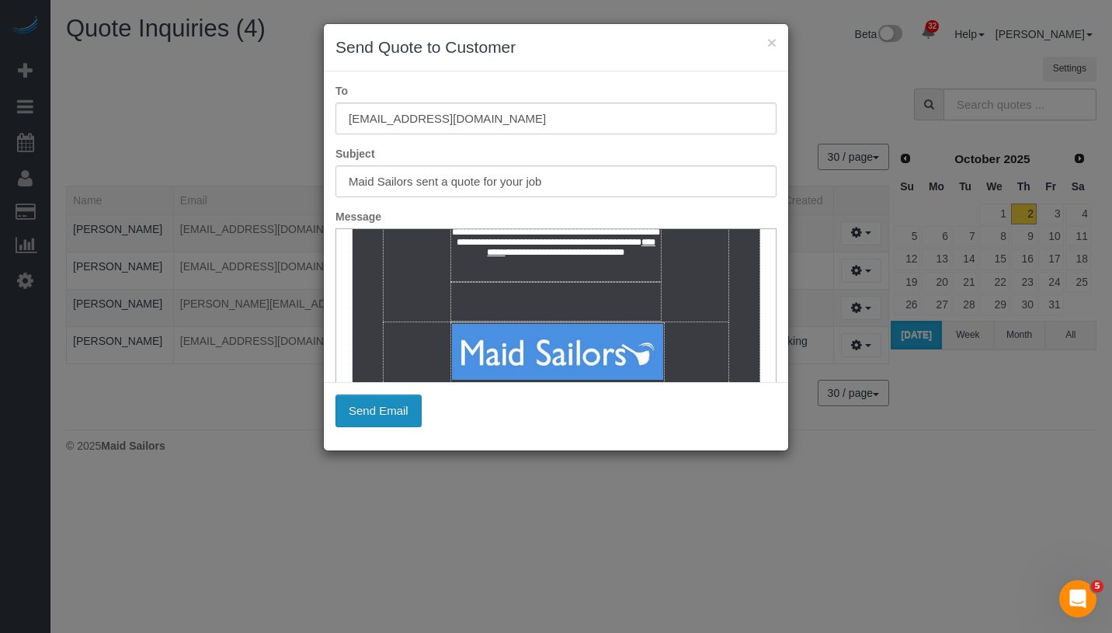
click at [400, 414] on button "Send Email" at bounding box center [378, 410] width 86 height 33
